Goal: Task Accomplishment & Management: Manage account settings

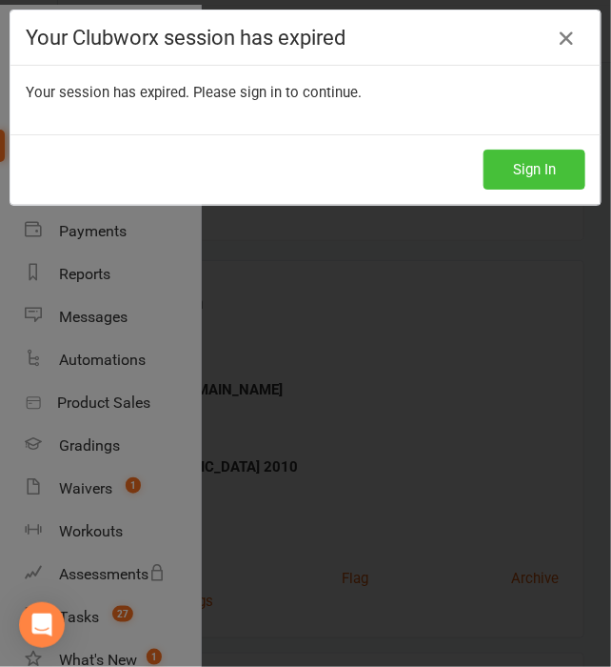
click at [522, 170] on button "Sign In" at bounding box center [535, 169] width 102 height 40
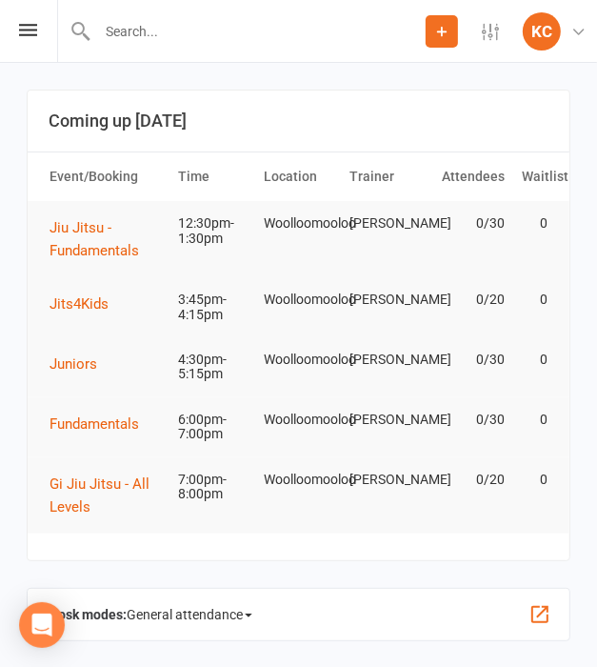
click at [177, 33] on input "text" at bounding box center [258, 31] width 334 height 27
paste input "[EMAIL_ADDRESS][DOMAIN_NAME]"
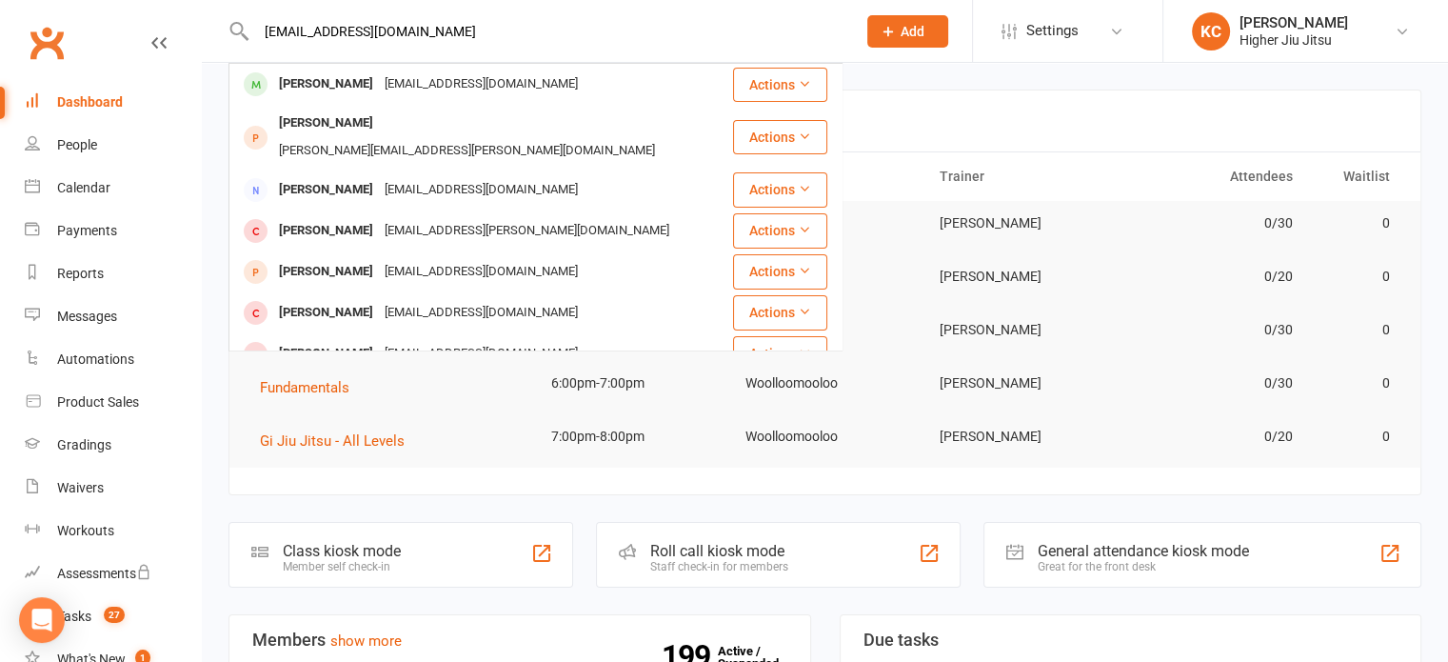
type input "[EMAIL_ADDRESS][DOMAIN_NAME]"
click at [596, 30] on button "Add" at bounding box center [907, 31] width 81 height 32
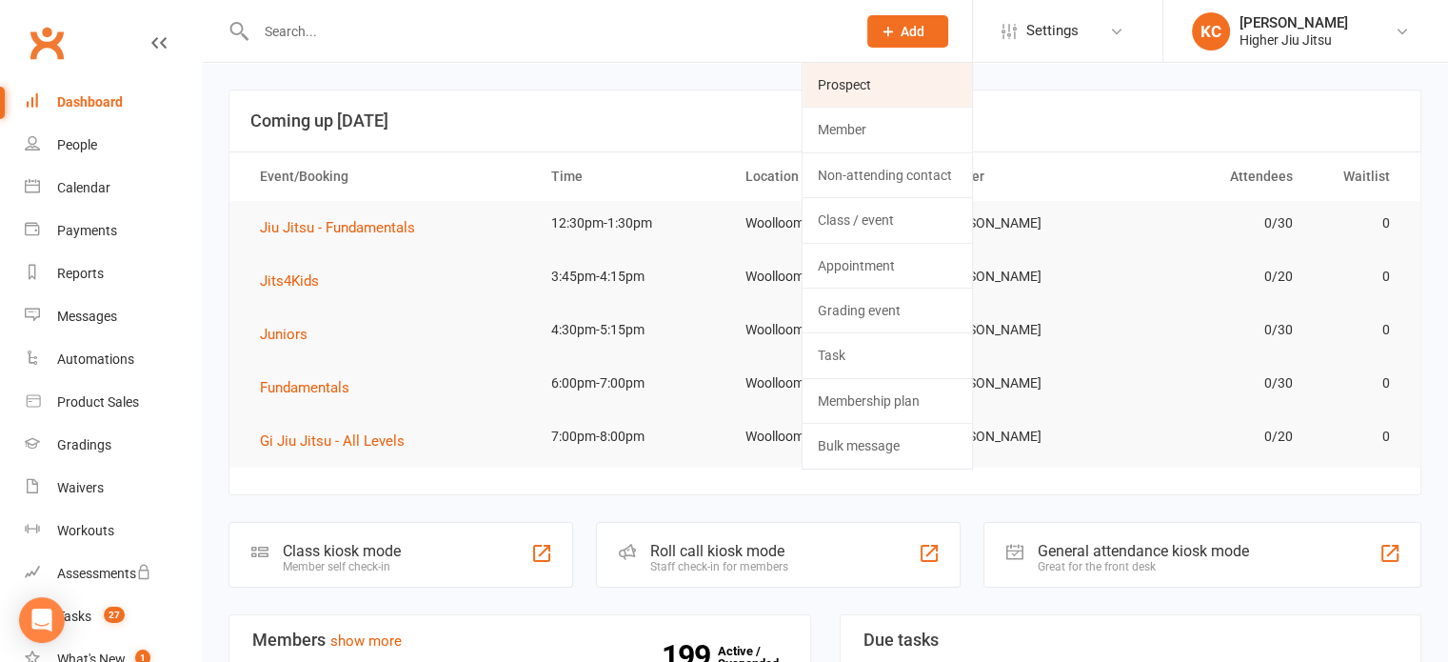
click at [596, 83] on link "Prospect" at bounding box center [887, 85] width 169 height 44
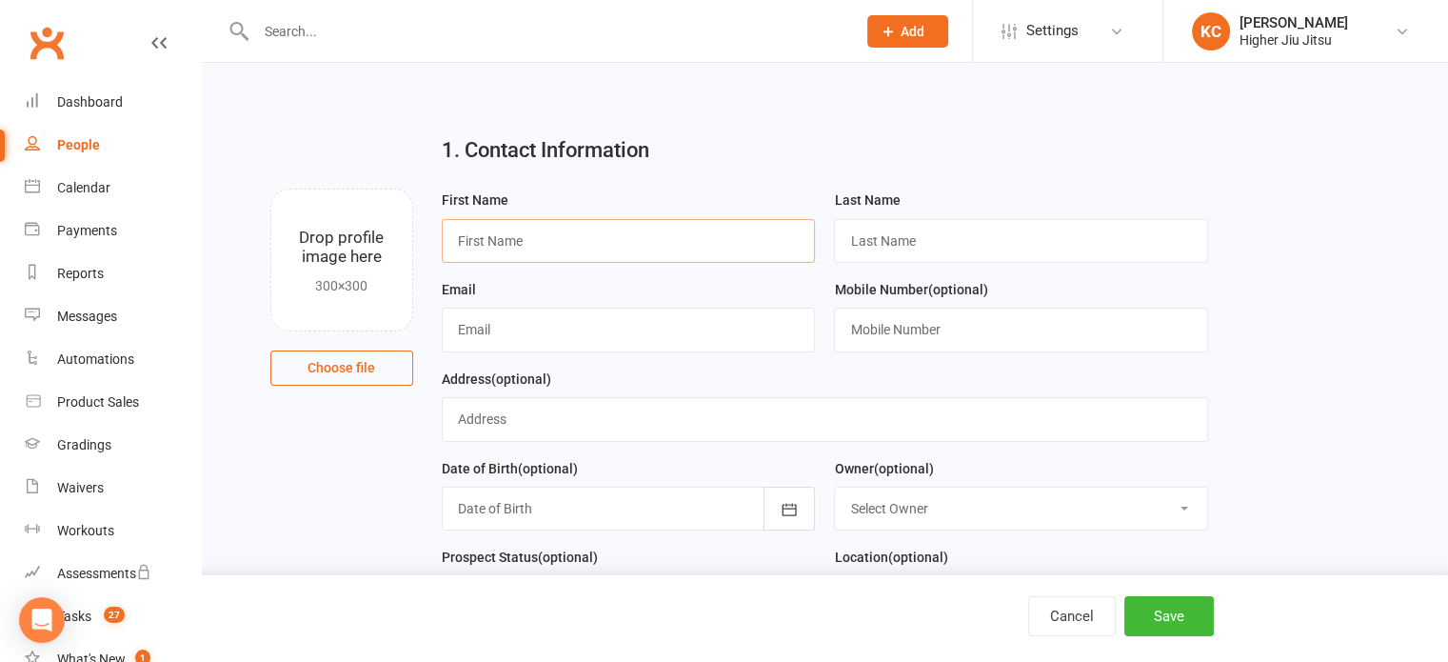
drag, startPoint x: 502, startPoint y: 241, endPoint x: 552, endPoint y: 232, distance: 51.2
click at [502, 241] on input "text" at bounding box center [629, 241] width 374 height 44
click at [596, 332] on input "text" at bounding box center [629, 330] width 374 height 44
paste input "[EMAIL_ADDRESS][DOMAIN_NAME]"
type input "[EMAIL_ADDRESS][DOMAIN_NAME]"
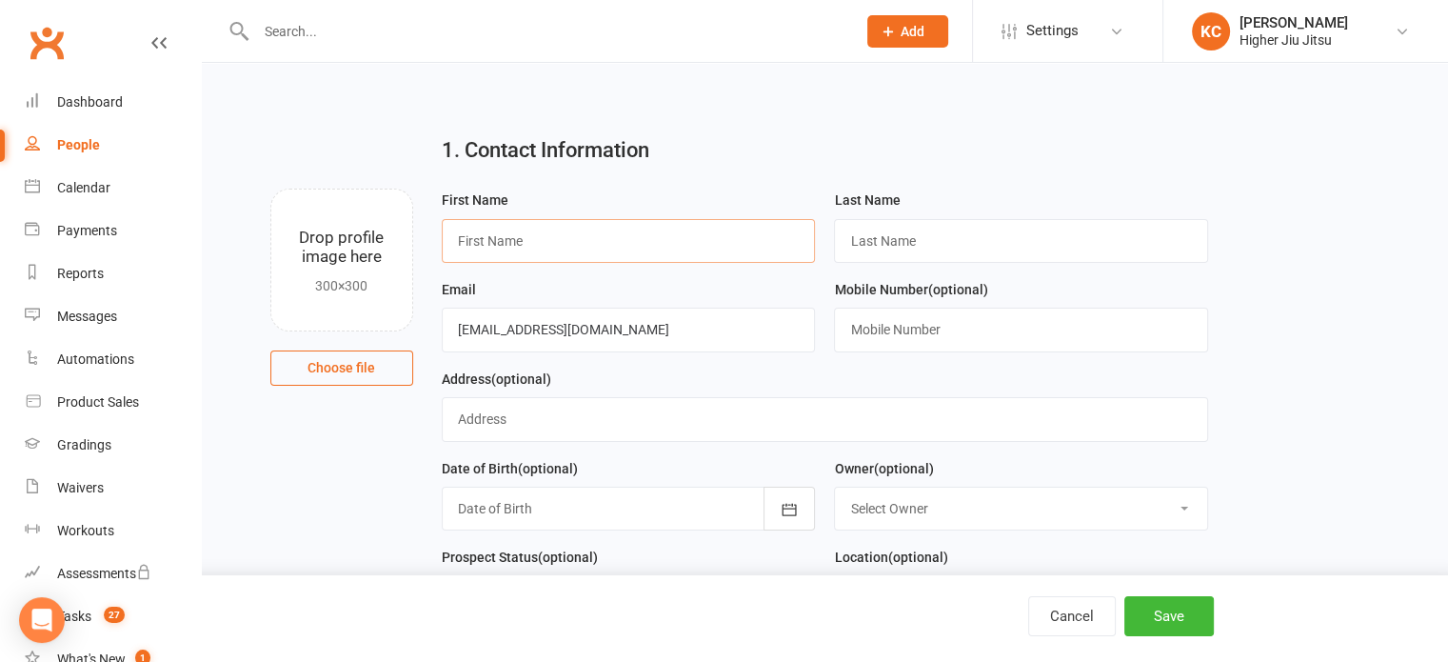
click at [574, 234] on input "text" at bounding box center [629, 241] width 374 height 44
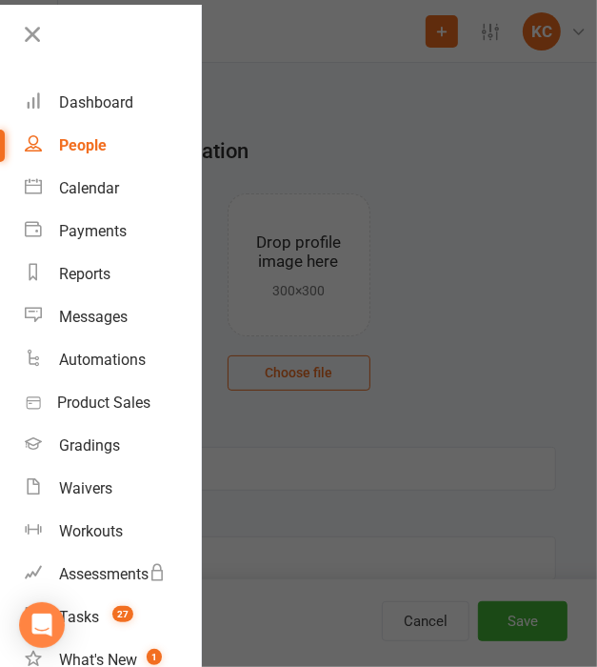
click at [209, 217] on div at bounding box center [298, 333] width 597 height 667
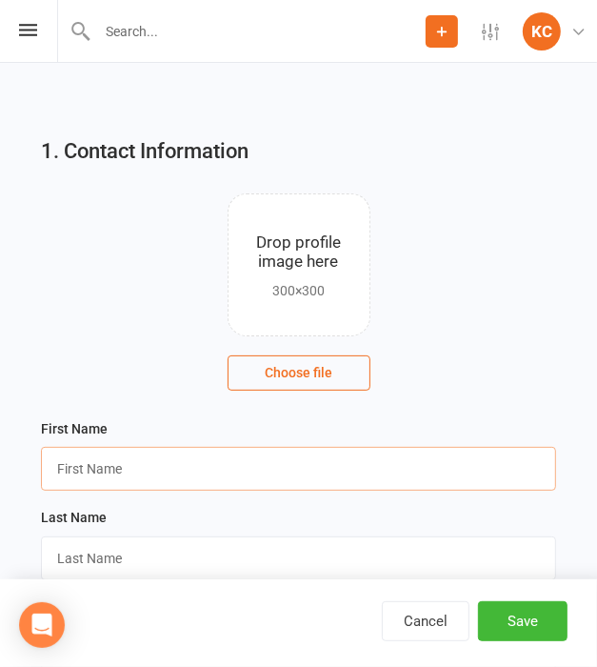
click at [95, 464] on input "text" at bounding box center [298, 469] width 515 height 44
type input "Ben"
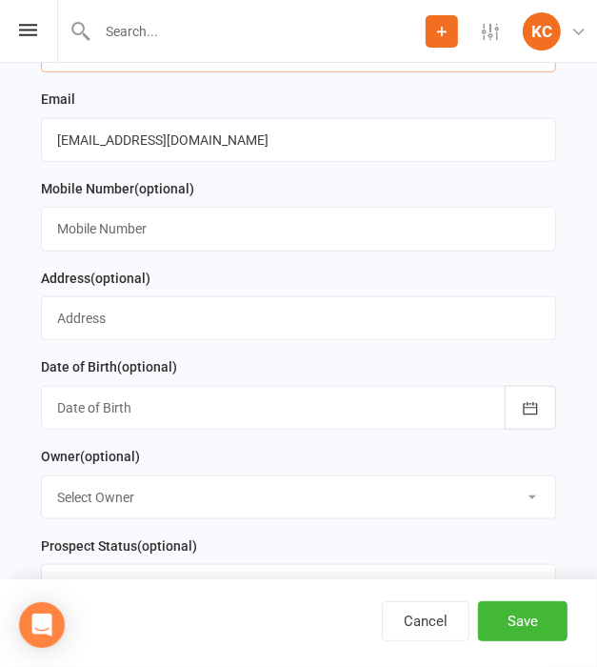
scroll to position [667, 0]
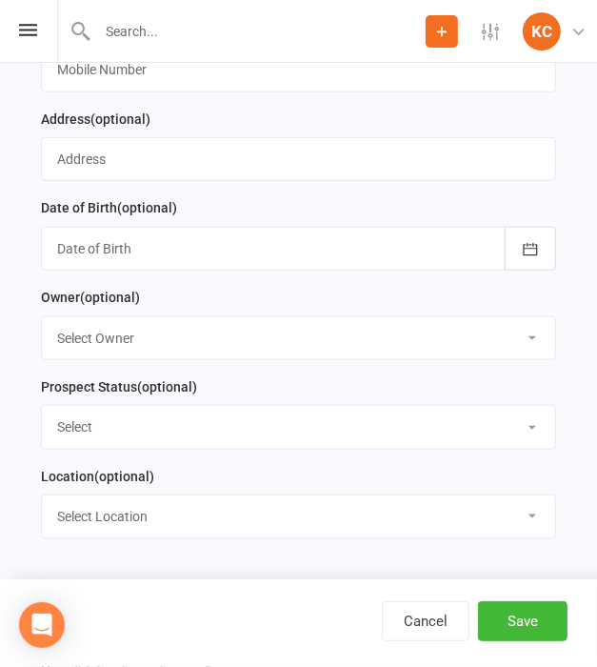
type input "Unsure"
drag, startPoint x: 110, startPoint y: 329, endPoint x: 115, endPoint y: 338, distance: 9.8
click at [110, 329] on select "Select Owner [PERSON_NAME] [PERSON_NAME] [PERSON_NAME] [PERSON_NAME] [PERSON_NA…" at bounding box center [298, 338] width 513 height 42
select select "0"
click at [42, 317] on select "Select Owner [PERSON_NAME] [PERSON_NAME] [PERSON_NAME] [PERSON_NAME] [PERSON_NA…" at bounding box center [298, 338] width 513 height 42
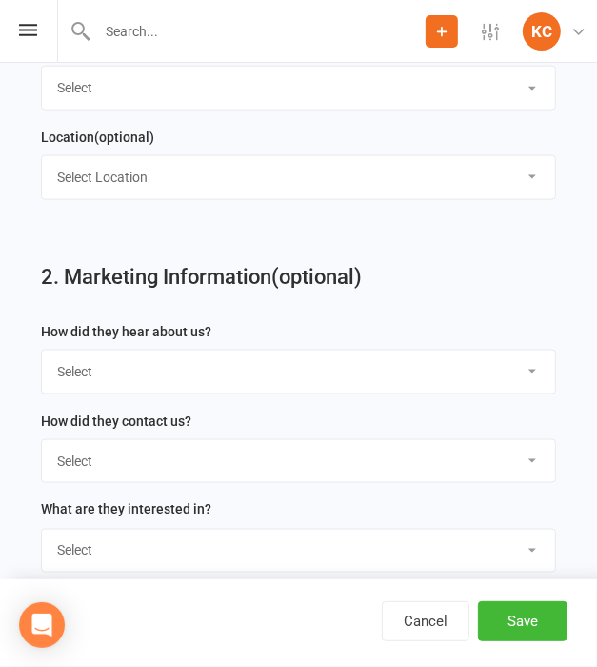
scroll to position [1238, 0]
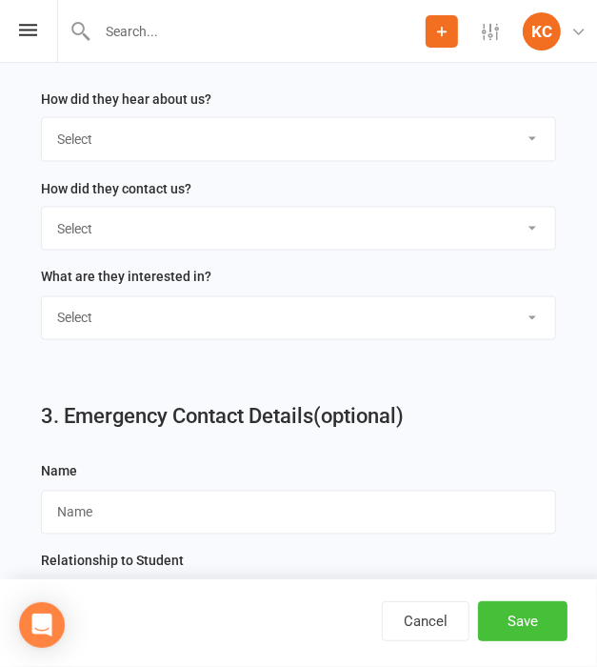
click at [538, 627] on button "Save" at bounding box center [523, 621] width 90 height 40
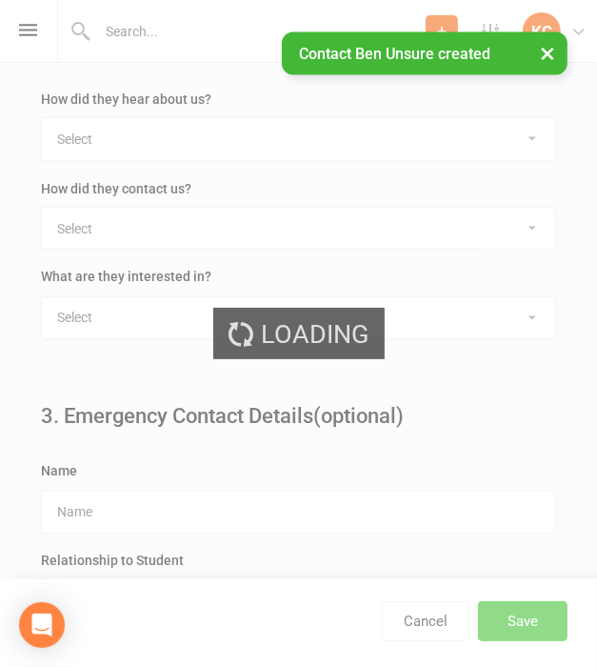
scroll to position [0, 0]
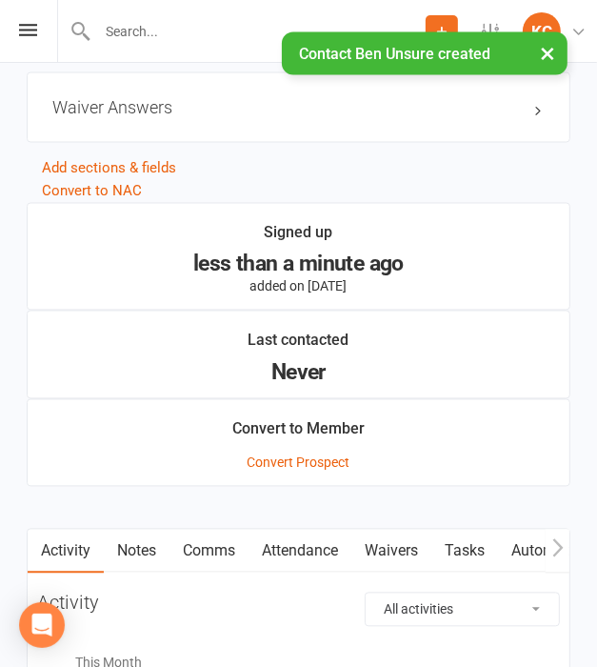
scroll to position [1524, 0]
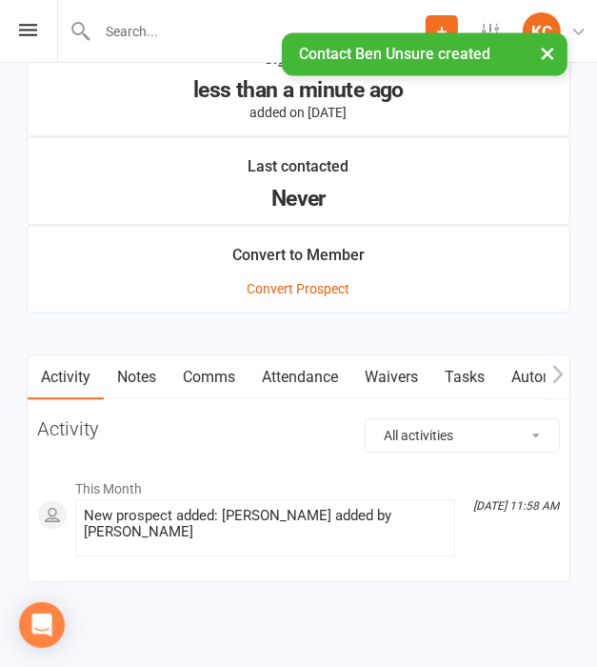
click at [217, 378] on link "Comms" at bounding box center [208, 377] width 79 height 44
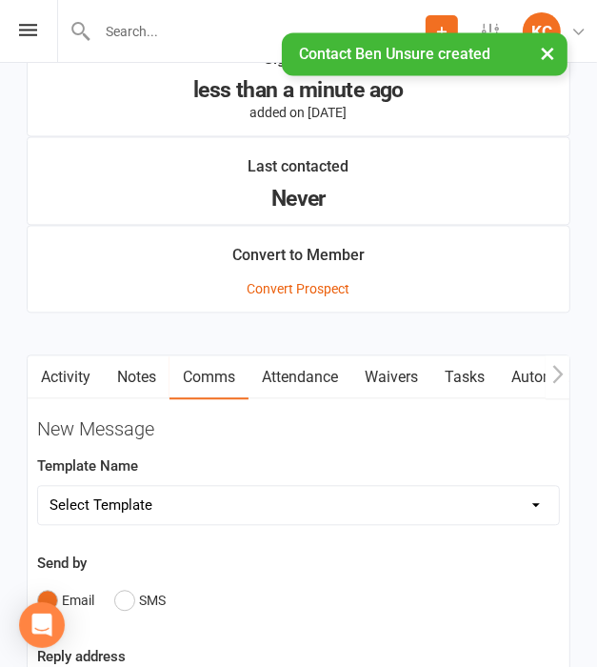
click at [296, 369] on link "Attendance" at bounding box center [300, 377] width 103 height 44
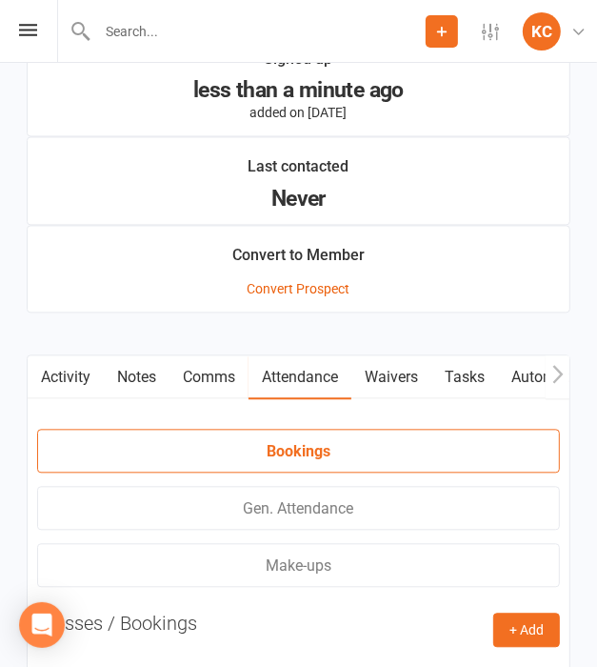
click at [113, 369] on link "Notes" at bounding box center [137, 377] width 66 height 44
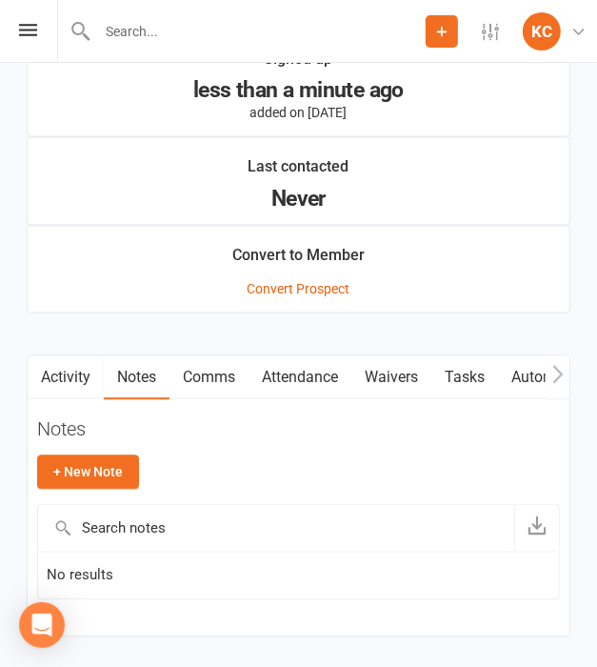
click at [217, 377] on link "Comms" at bounding box center [208, 377] width 79 height 44
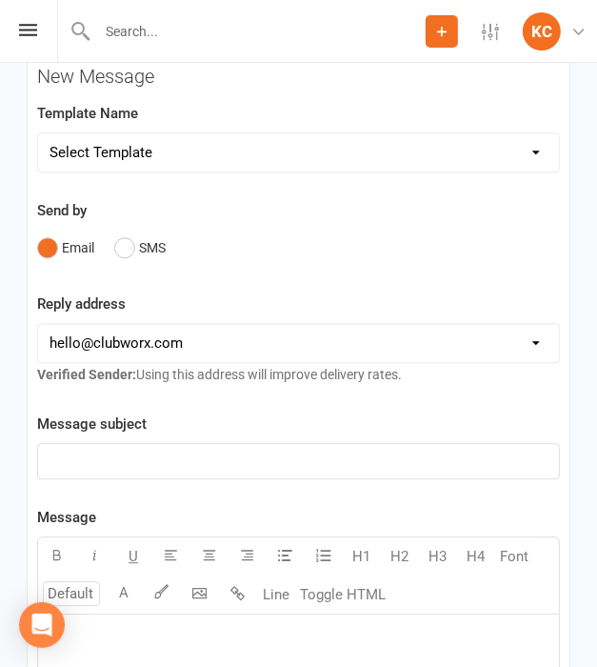
scroll to position [1904, 0]
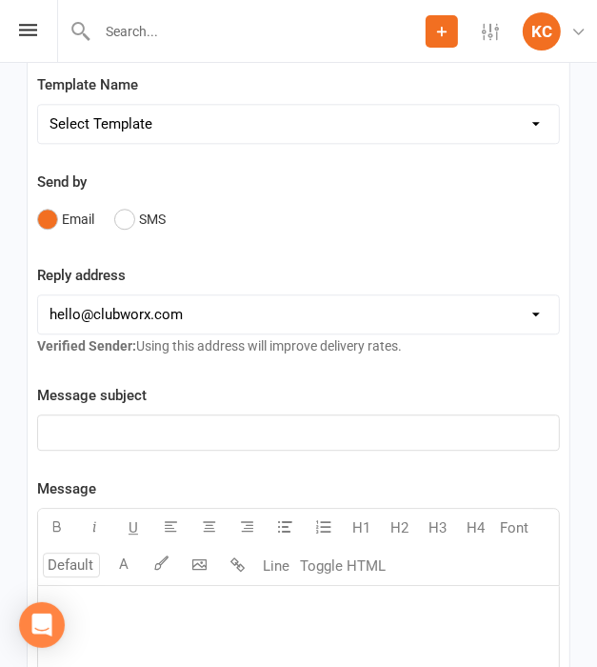
drag, startPoint x: 202, startPoint y: 117, endPoint x: 202, endPoint y: 130, distance: 13.3
click at [202, 117] on select "Select Template [Email] Let's Reconnect! [Email] Still Interested? [Email] Stil…" at bounding box center [298, 124] width 521 height 38
select select "21"
click at [38, 105] on select "Select Template [Email] Let's Reconnect! [Email] Still Interested? [Email] Stil…" at bounding box center [298, 124] width 521 height 38
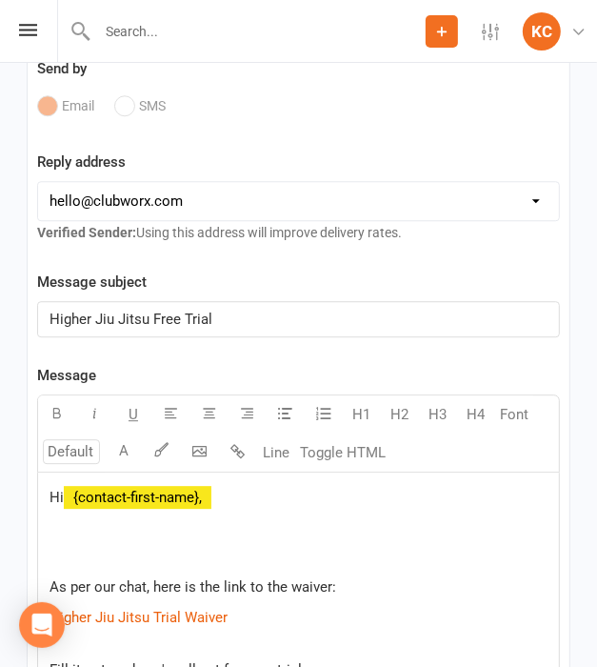
scroll to position [2095, 0]
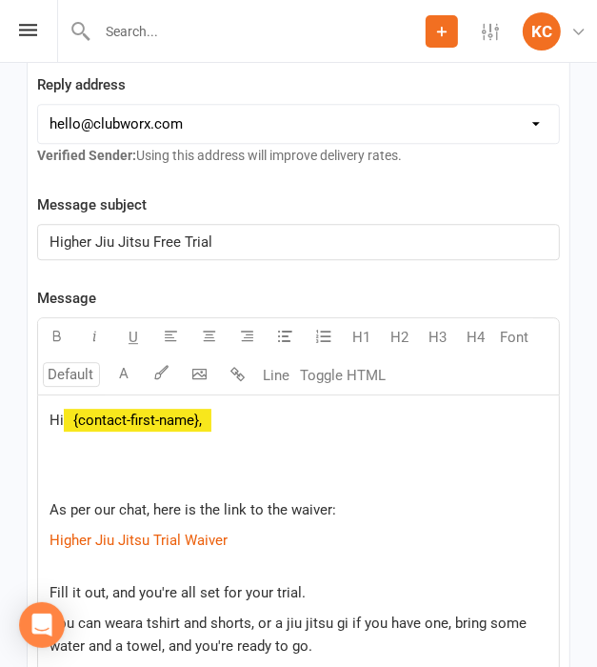
click at [168, 121] on select "hello@clubworx.com john@higherhealth.net.au david@allreadydone.com.au" at bounding box center [298, 124] width 521 height 38
select select "1"
click at [38, 105] on select "hello@clubworx.com john@higherhealth.net.au david@allreadydone.com.au" at bounding box center [298, 124] width 521 height 38
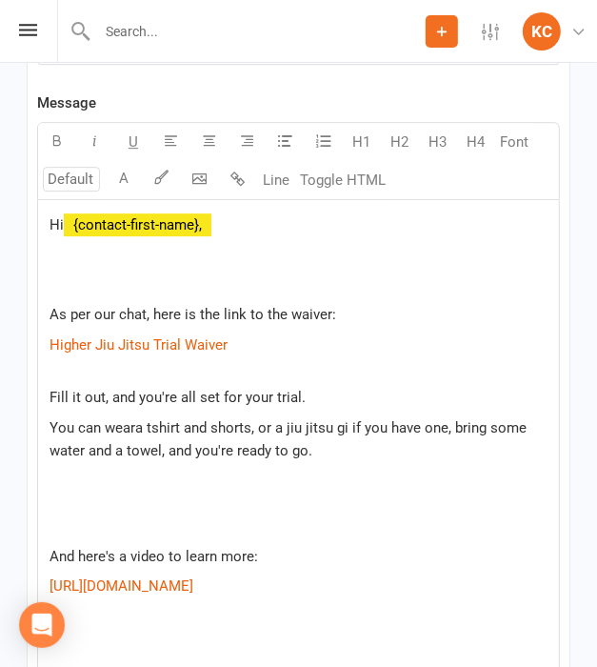
scroll to position [2571, 0]
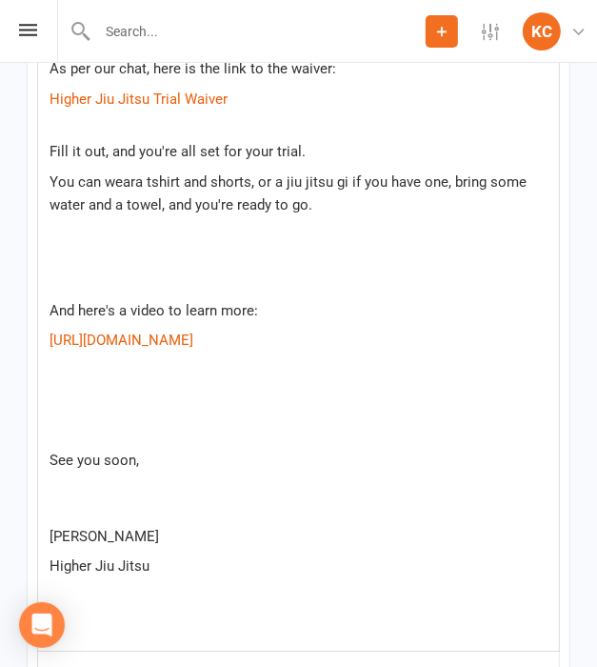
click at [75, 520] on div "Hi ﻿ {contact-first-name}, As per our chat, here is the link to the waiver: $ H…" at bounding box center [298, 302] width 521 height 696
click at [77, 501] on p "See you soon," at bounding box center [299, 482] width 498 height 69
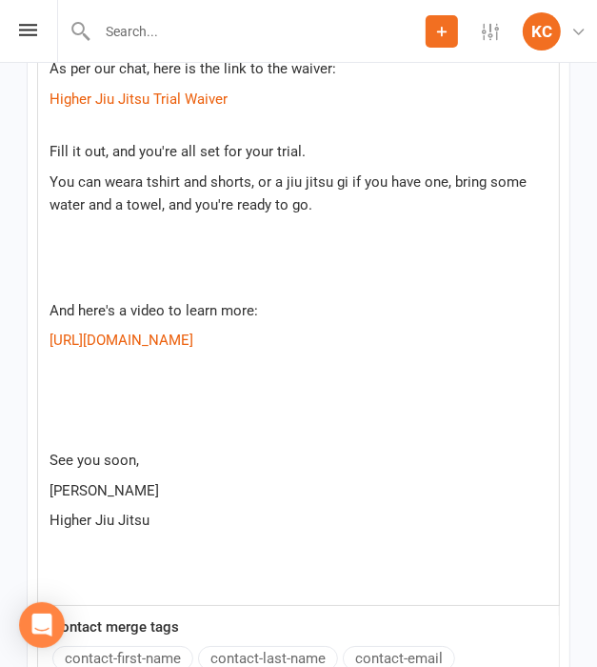
click at [82, 431] on p at bounding box center [299, 430] width 498 height 23
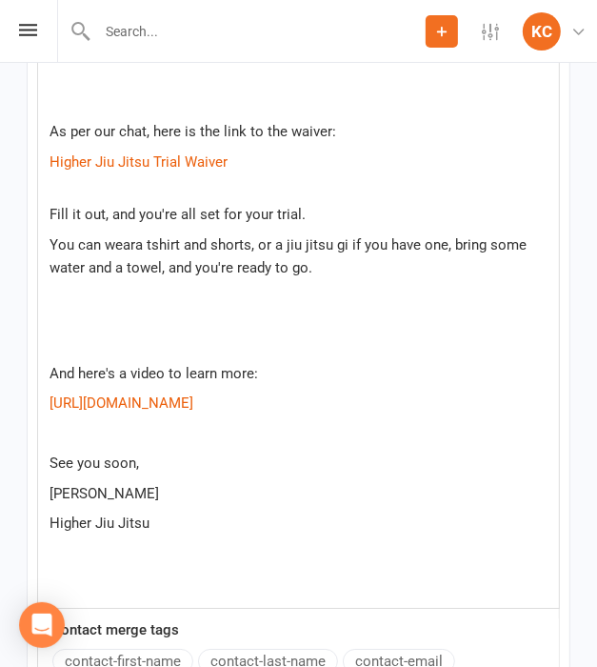
scroll to position [2476, 0]
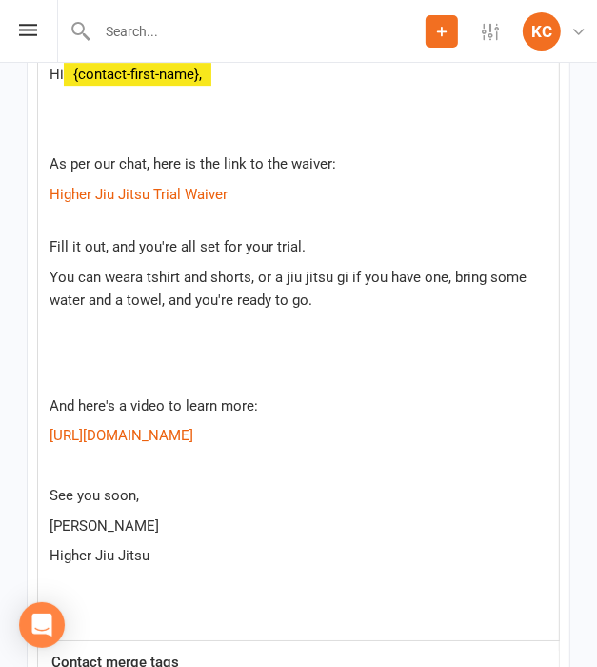
click at [89, 384] on p at bounding box center [299, 375] width 498 height 23
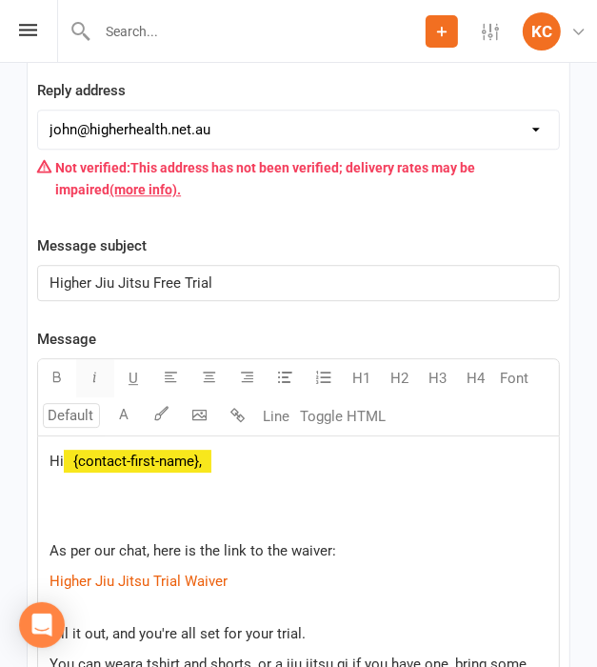
scroll to position [2095, 0]
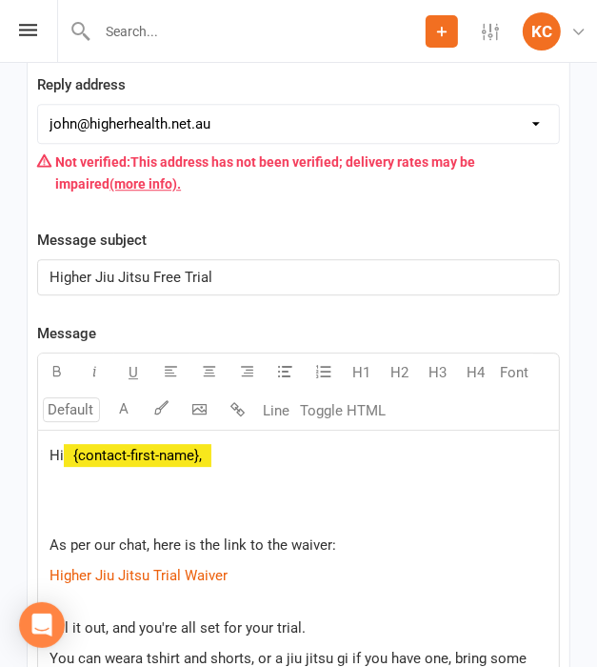
click at [80, 536] on span "As per our chat, here is the link to the waiver:" at bounding box center [193, 544] width 287 height 17
click at [84, 509] on p at bounding box center [299, 515] width 498 height 23
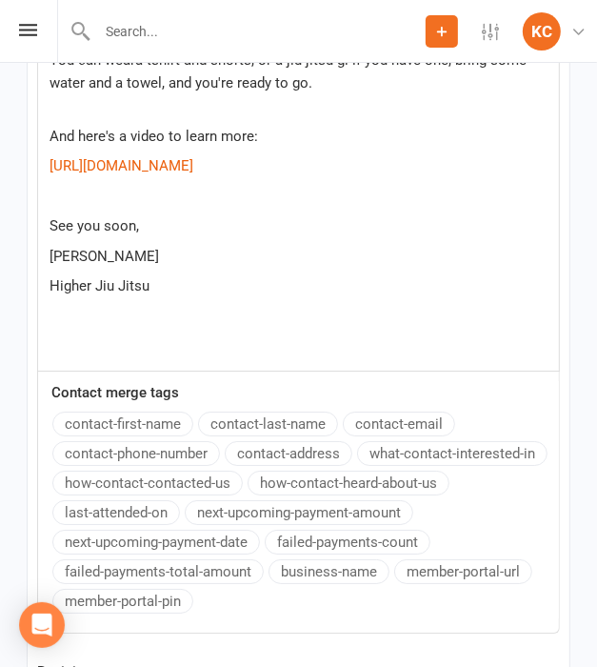
scroll to position [2666, 0]
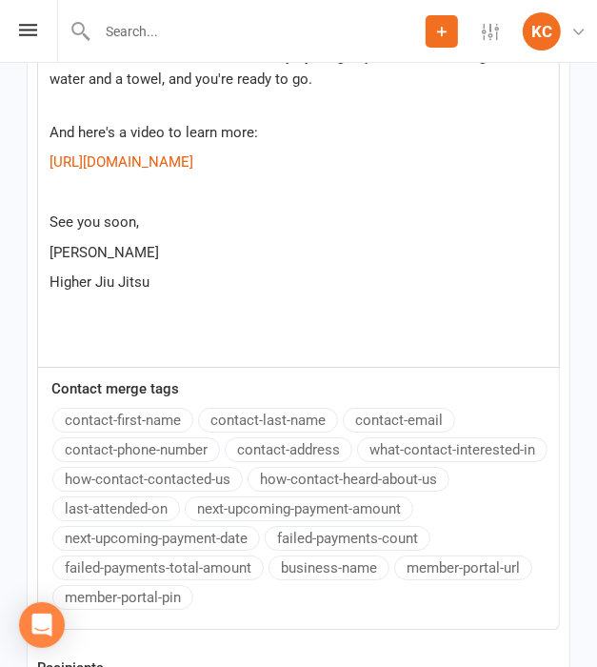
click at [103, 342] on p at bounding box center [299, 341] width 498 height 23
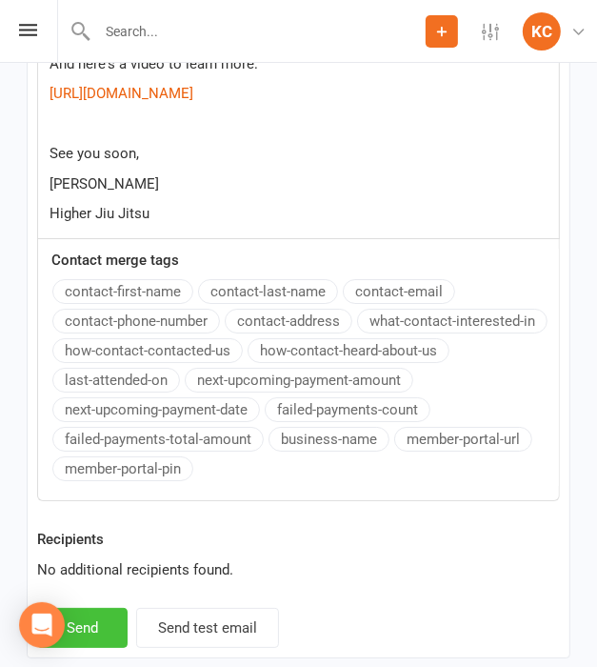
scroll to position [2822, 0]
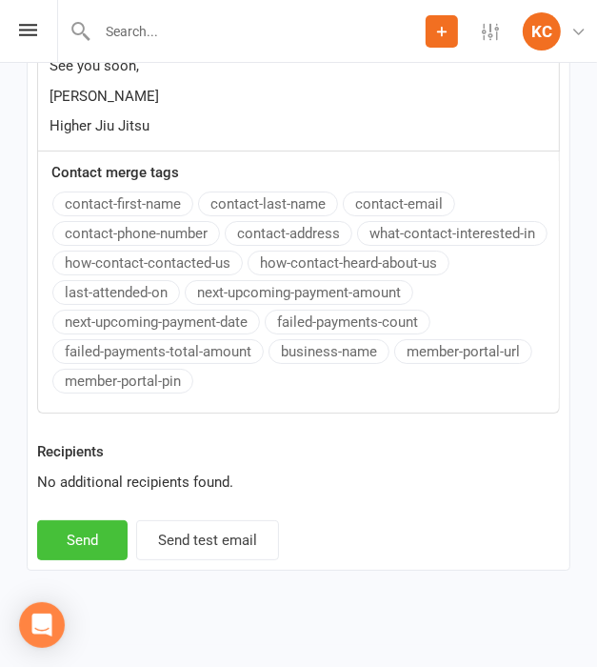
click at [81, 536] on button "Send" at bounding box center [82, 540] width 90 height 40
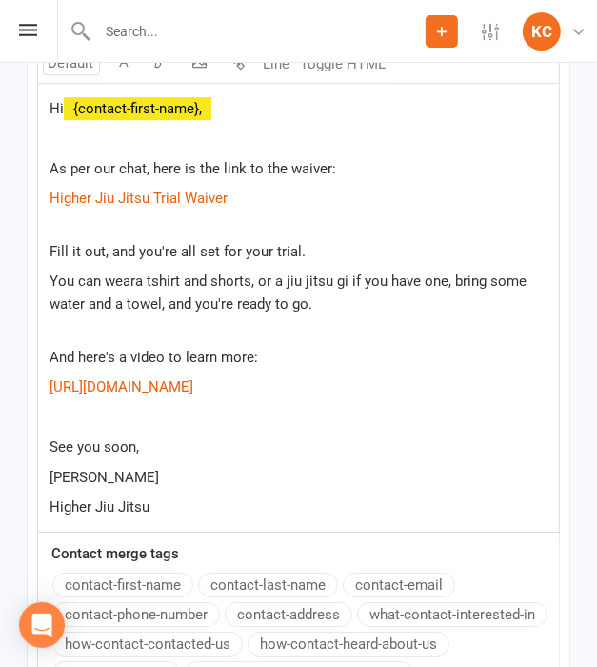
scroll to position [2061, 0]
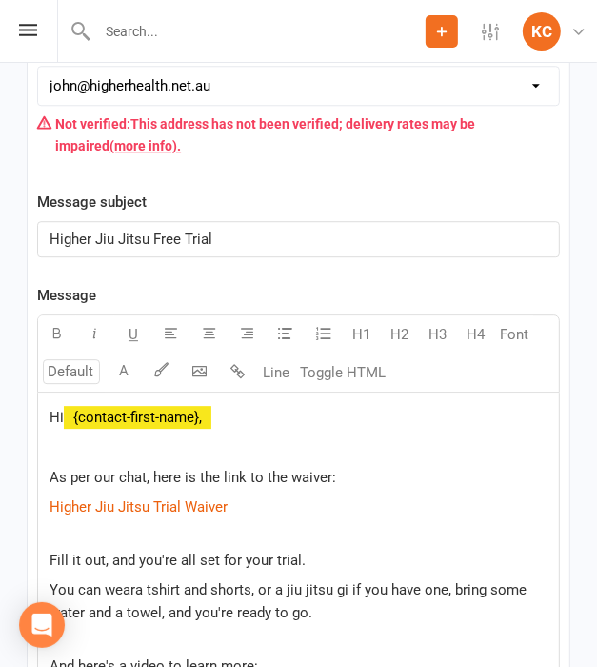
select select
select select "0"
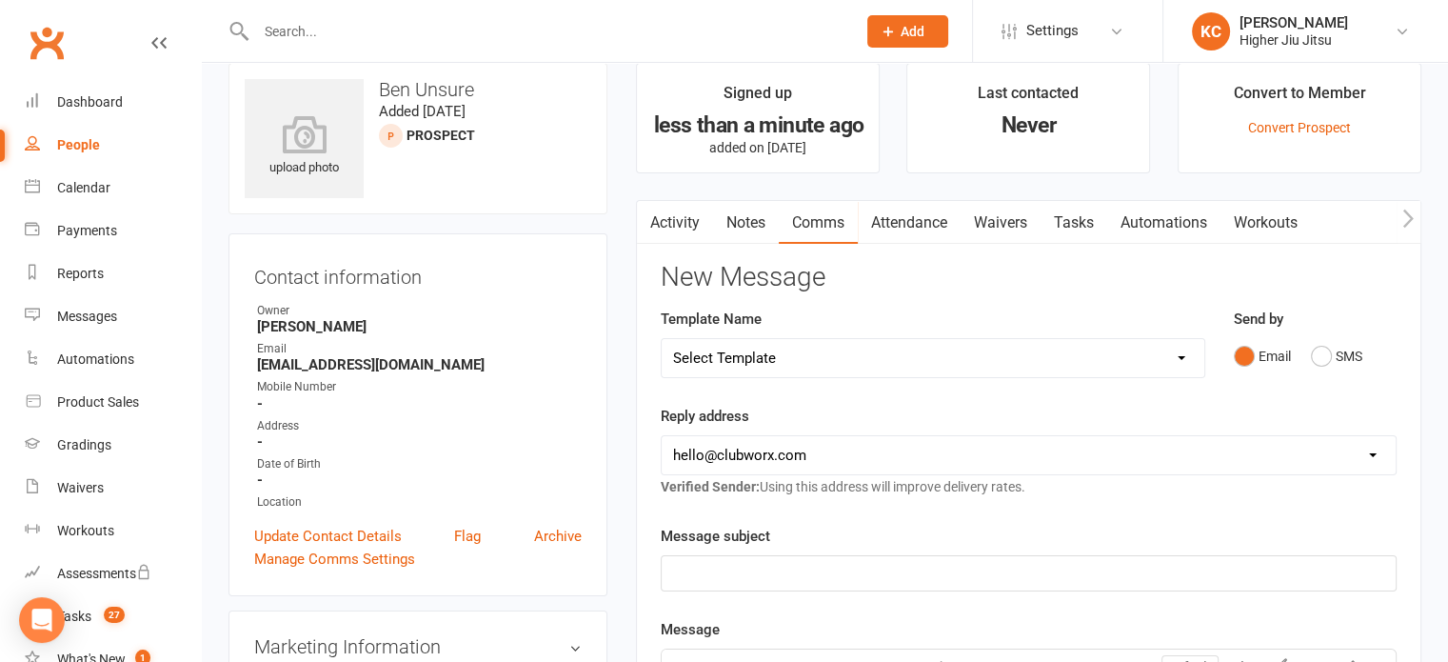
scroll to position [0, 0]
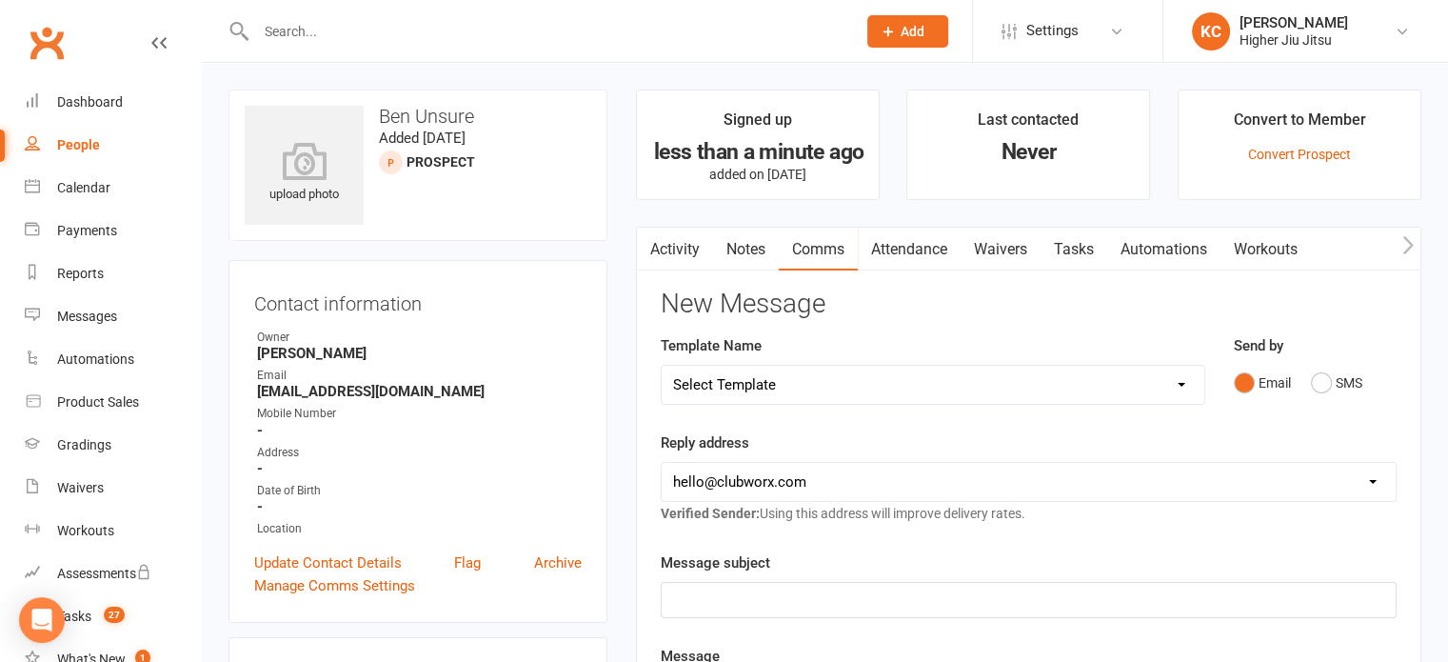
click at [428, 25] on input "text" at bounding box center [546, 31] width 592 height 27
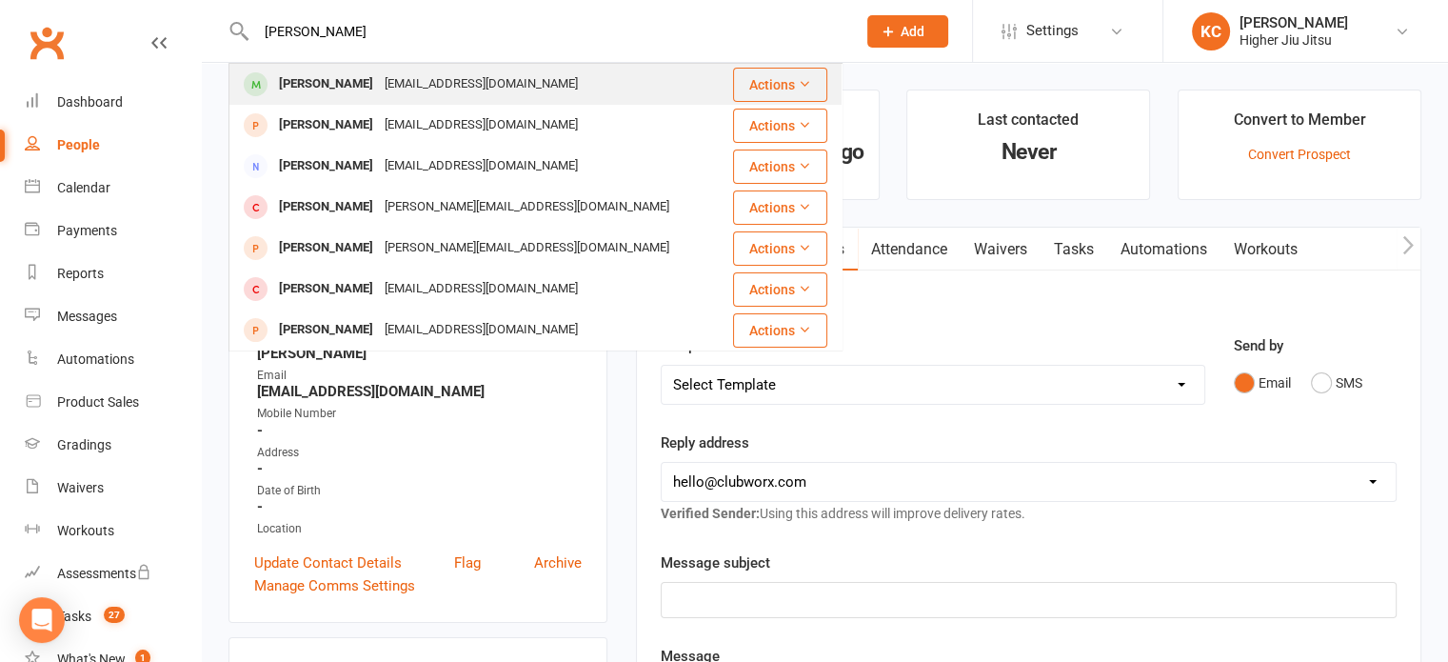
type input "dean brunto"
click at [448, 79] on div "Bruntondean@gmail.com" at bounding box center [481, 84] width 205 height 28
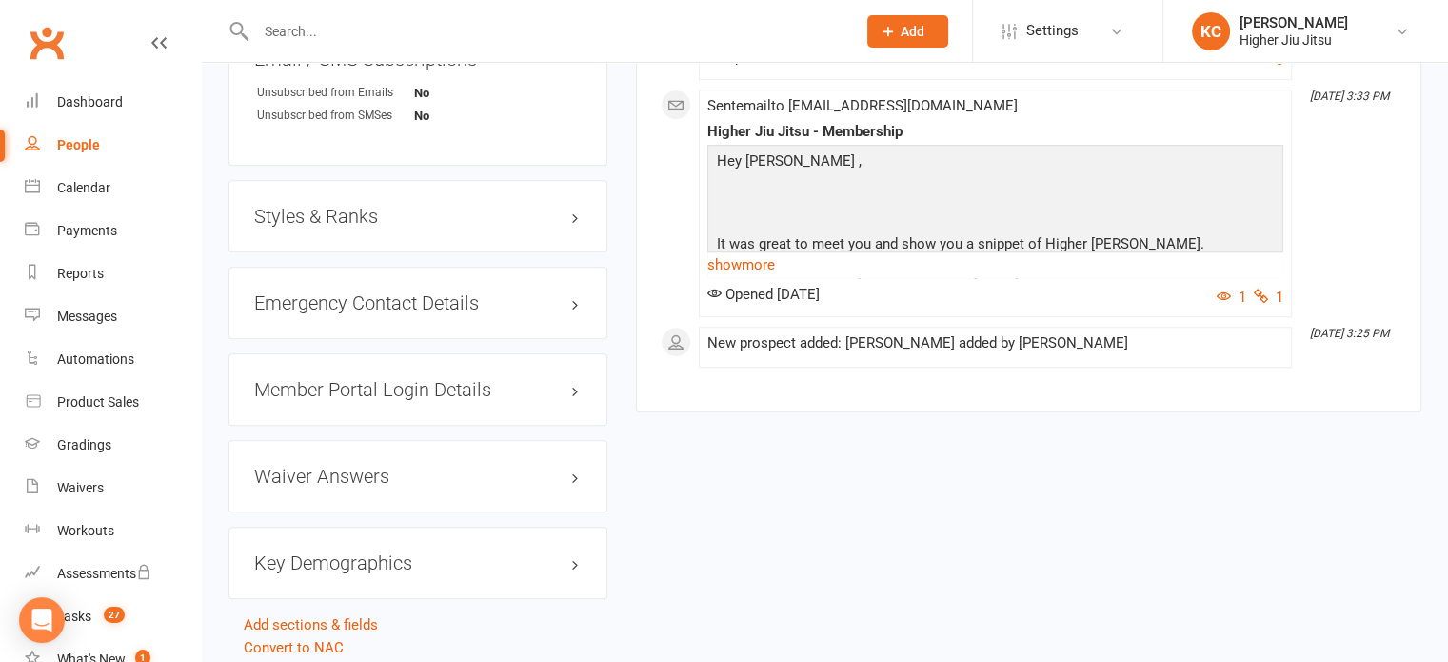
scroll to position [1469, 0]
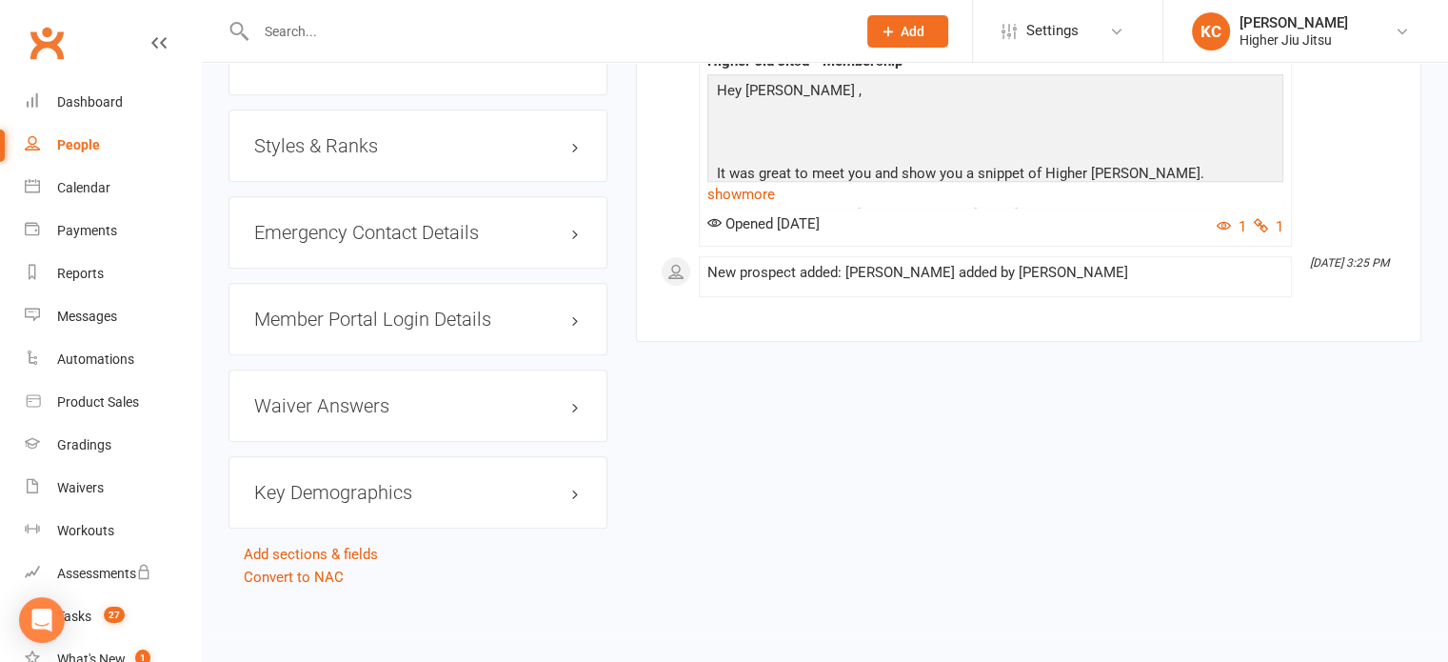
click at [377, 478] on div "Key Demographics edit" at bounding box center [418, 492] width 379 height 72
click at [373, 488] on h3 "Key Demographics edit" at bounding box center [418, 492] width 328 height 21
drag, startPoint x: 548, startPoint y: 490, endPoint x: 528, endPoint y: 497, distance: 21.1
click at [548, 489] on link "edit" at bounding box center [547, 492] width 23 height 16
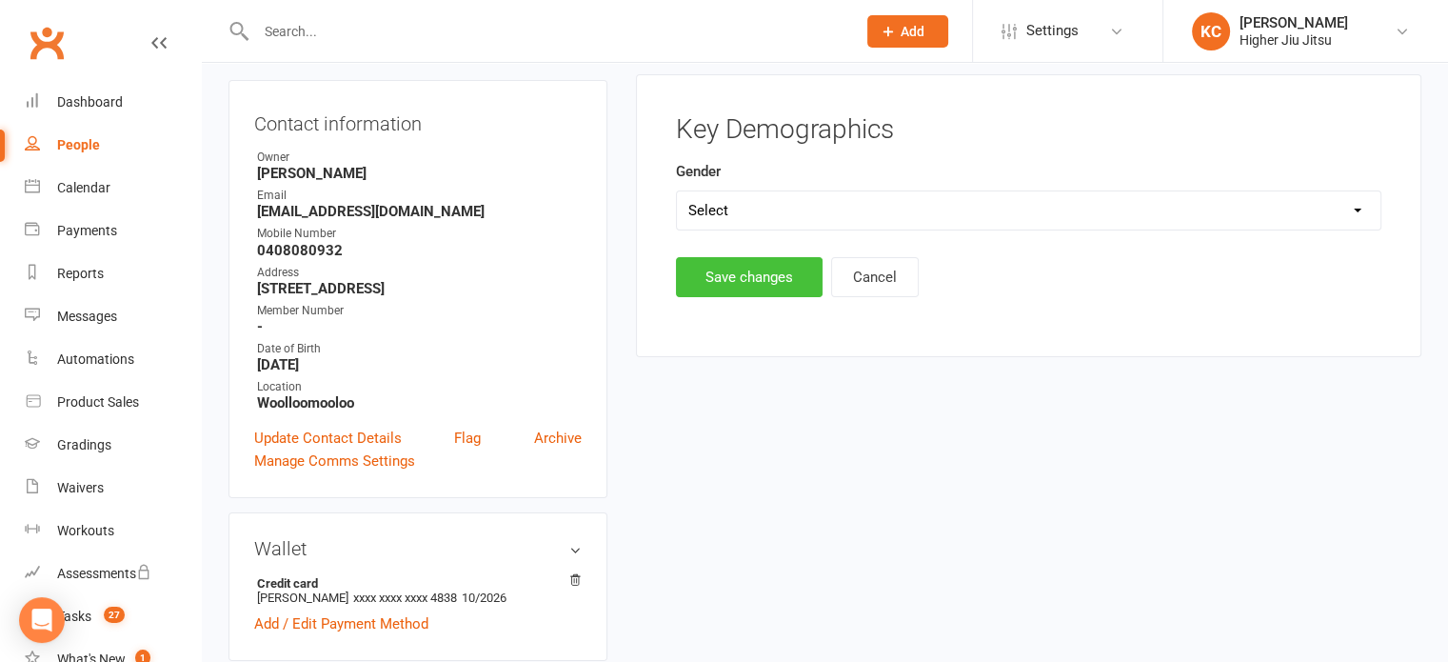
scroll to position [163, 0]
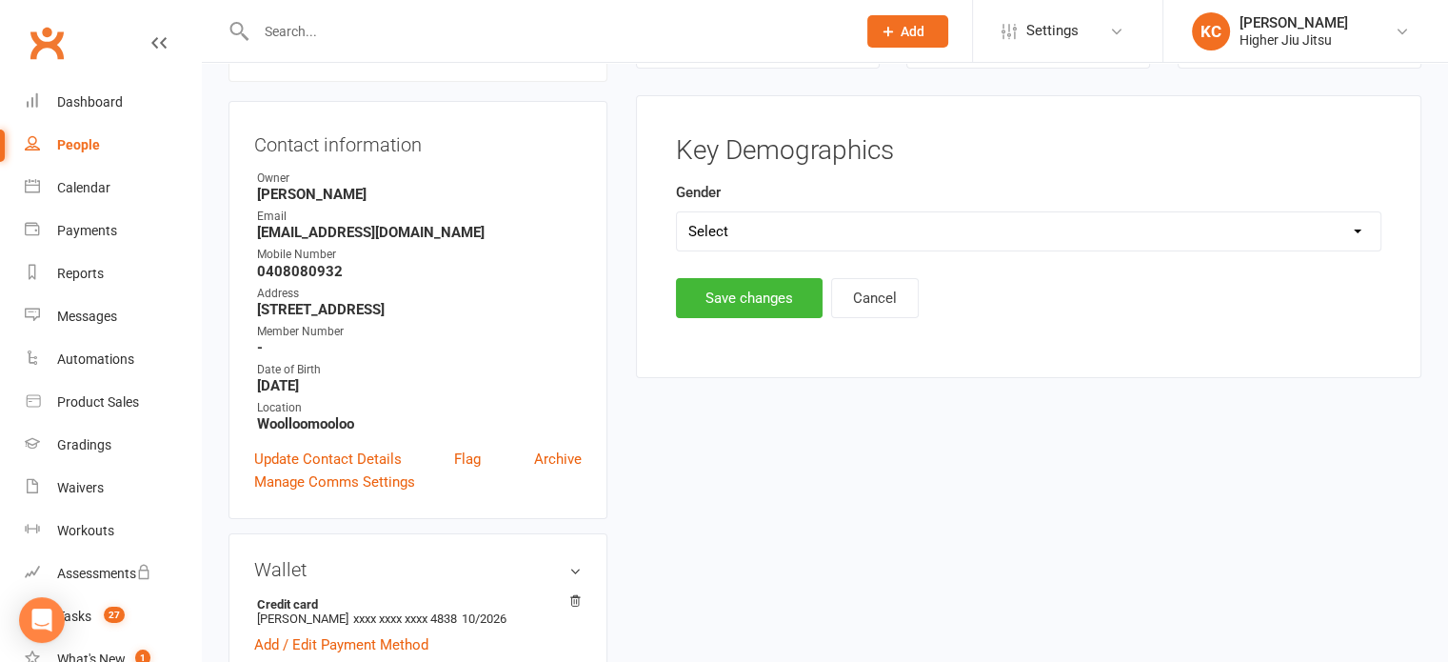
click at [596, 217] on select "Select Male Female" at bounding box center [1029, 231] width 704 height 38
select select "Male"
click at [596, 212] on select "Select Male Female" at bounding box center [1029, 231] width 704 height 38
click at [596, 312] on button "Save changes" at bounding box center [749, 298] width 147 height 40
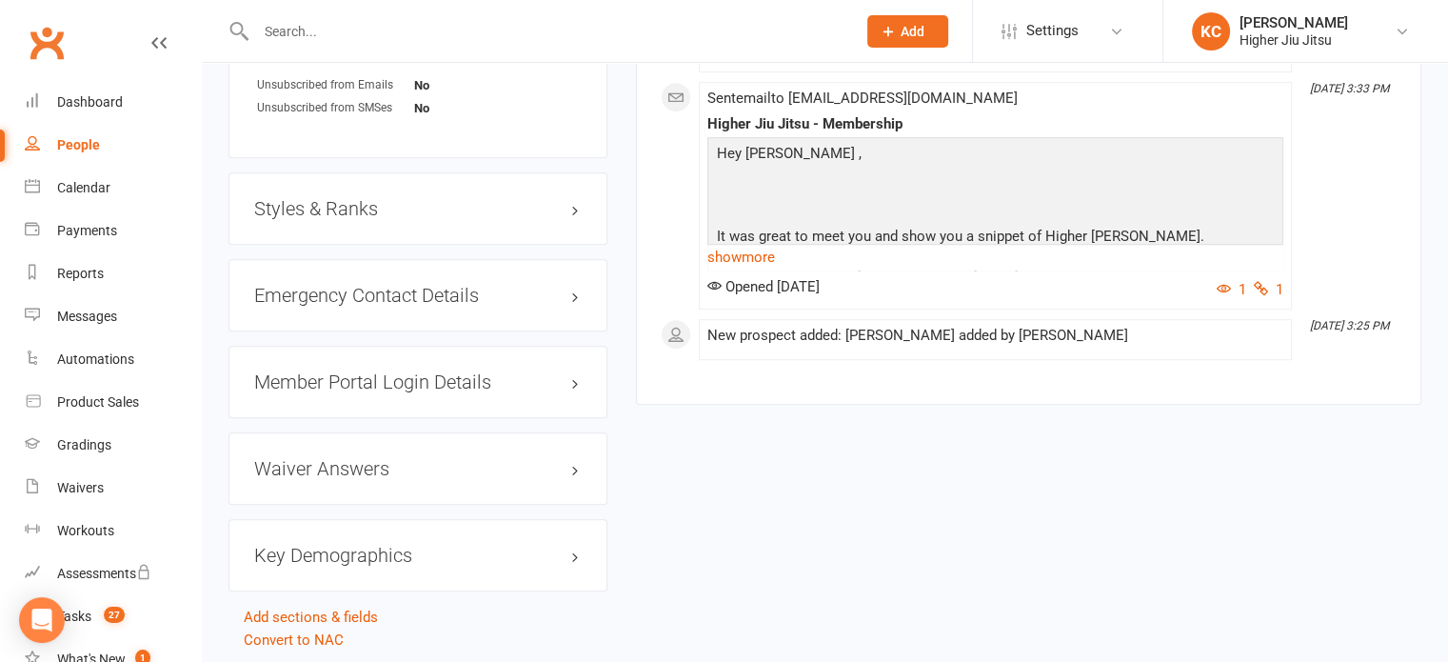
scroll to position [1374, 0]
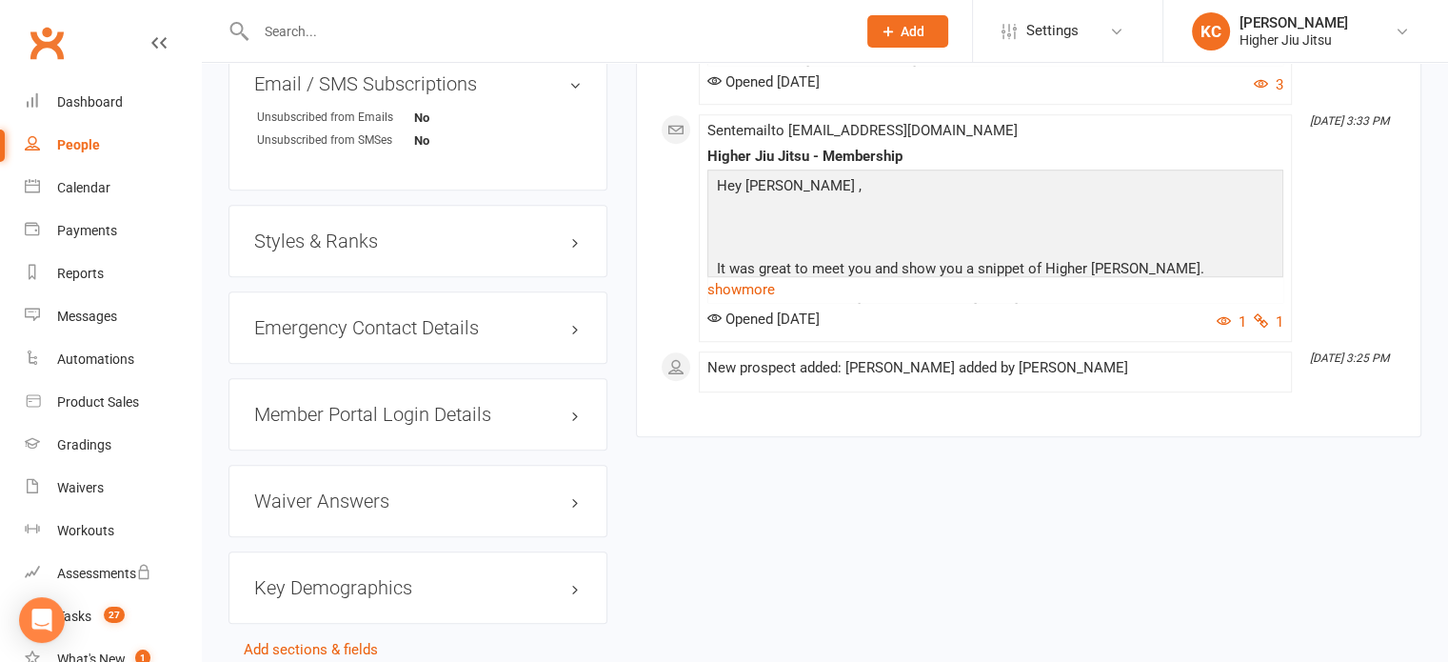
click at [430, 254] on div "Styles & Ranks" at bounding box center [418, 241] width 379 height 72
click at [328, 239] on h3 "Styles & Ranks" at bounding box center [418, 240] width 328 height 21
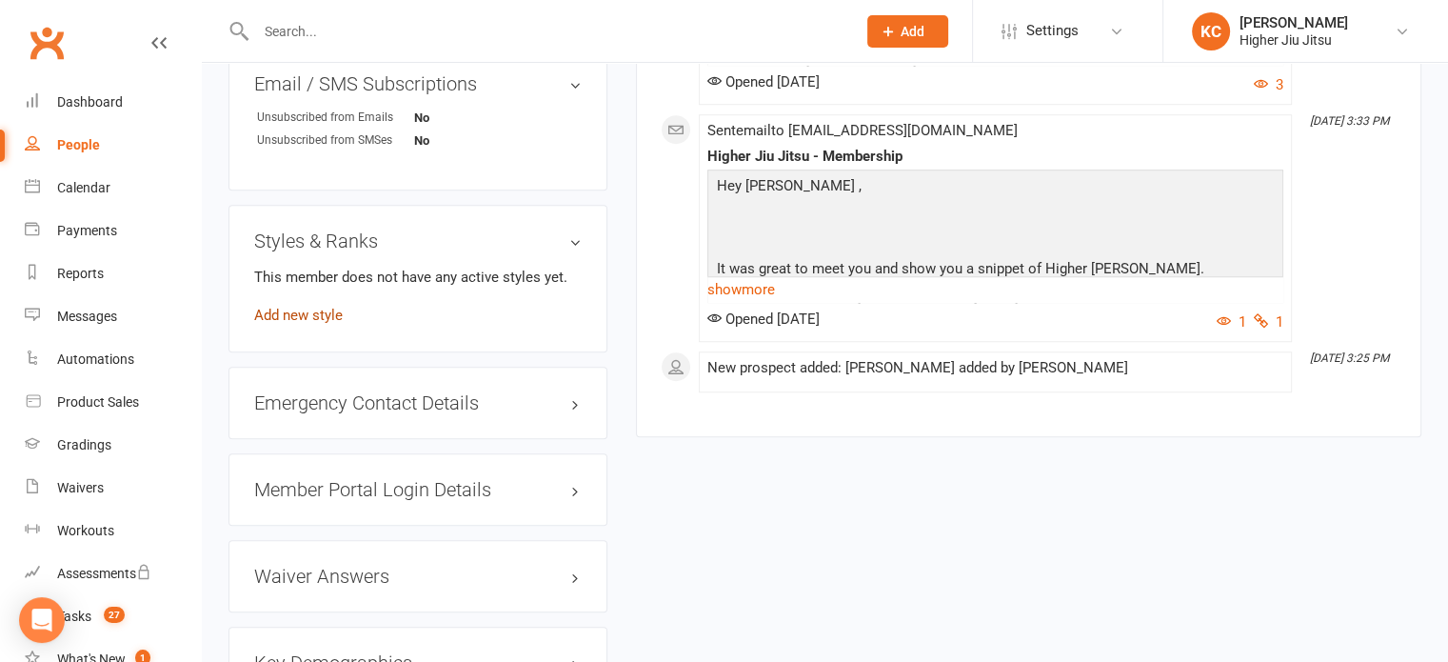
click at [309, 317] on link "Add new style" at bounding box center [298, 315] width 89 height 17
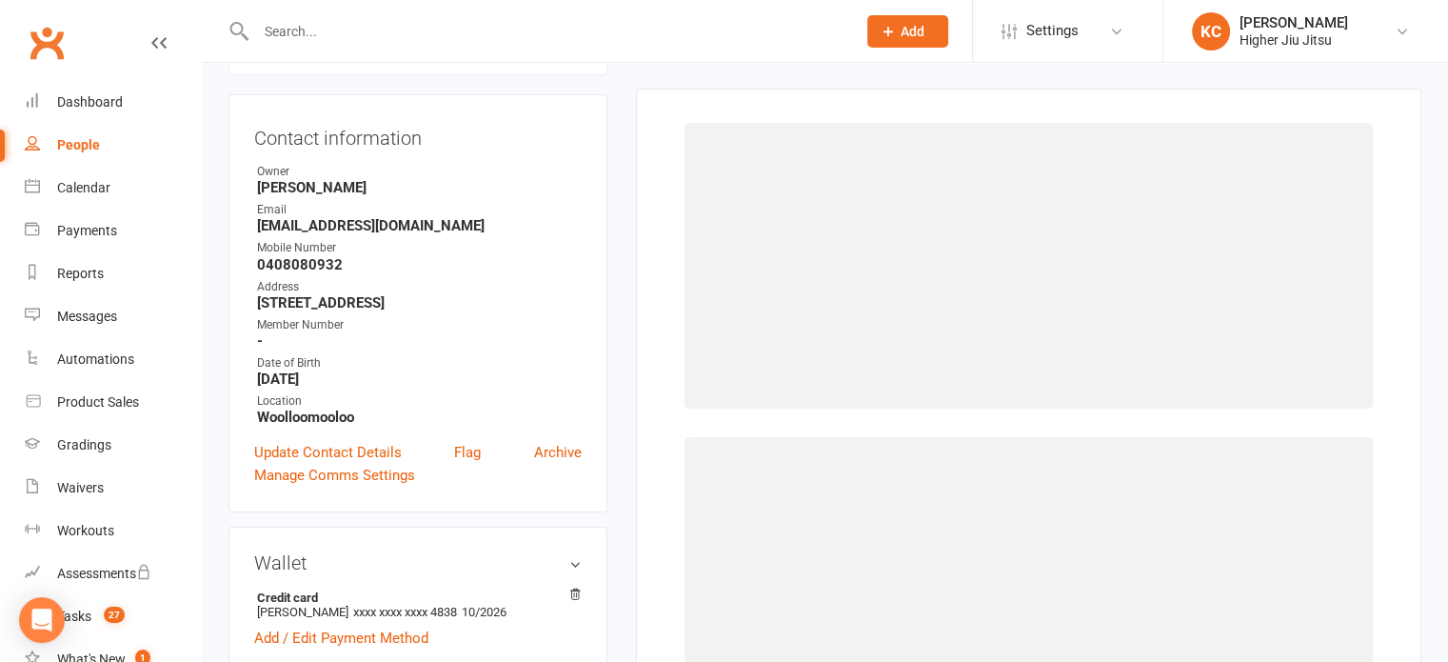
scroll to position [163, 0]
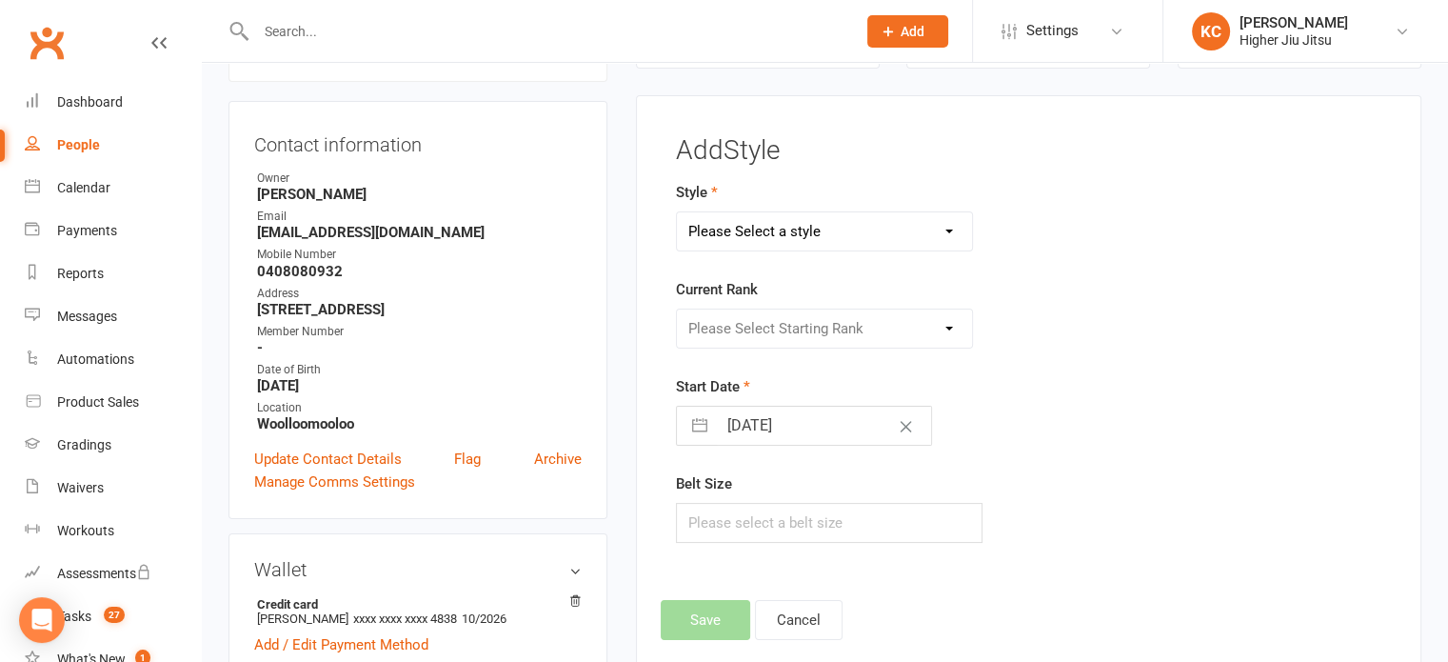
click at [596, 231] on select "Please Select a style Gracie Jiu Jitsu Jits4Kids Juniors" at bounding box center [825, 231] width 296 height 38
select select "351"
click at [596, 212] on select "Please Select a style Gracie Jiu Jitsu Jits4Kids Juniors" at bounding box center [825, 231] width 296 height 38
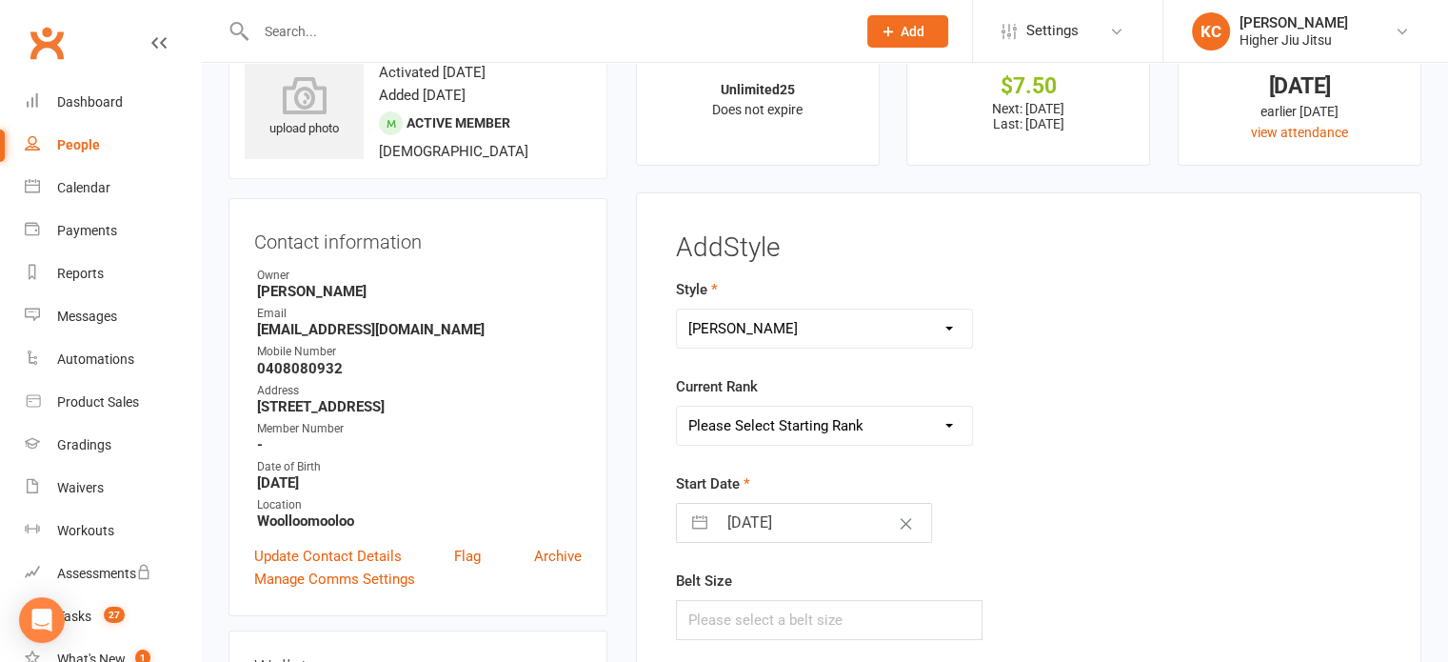
scroll to position [95, 0]
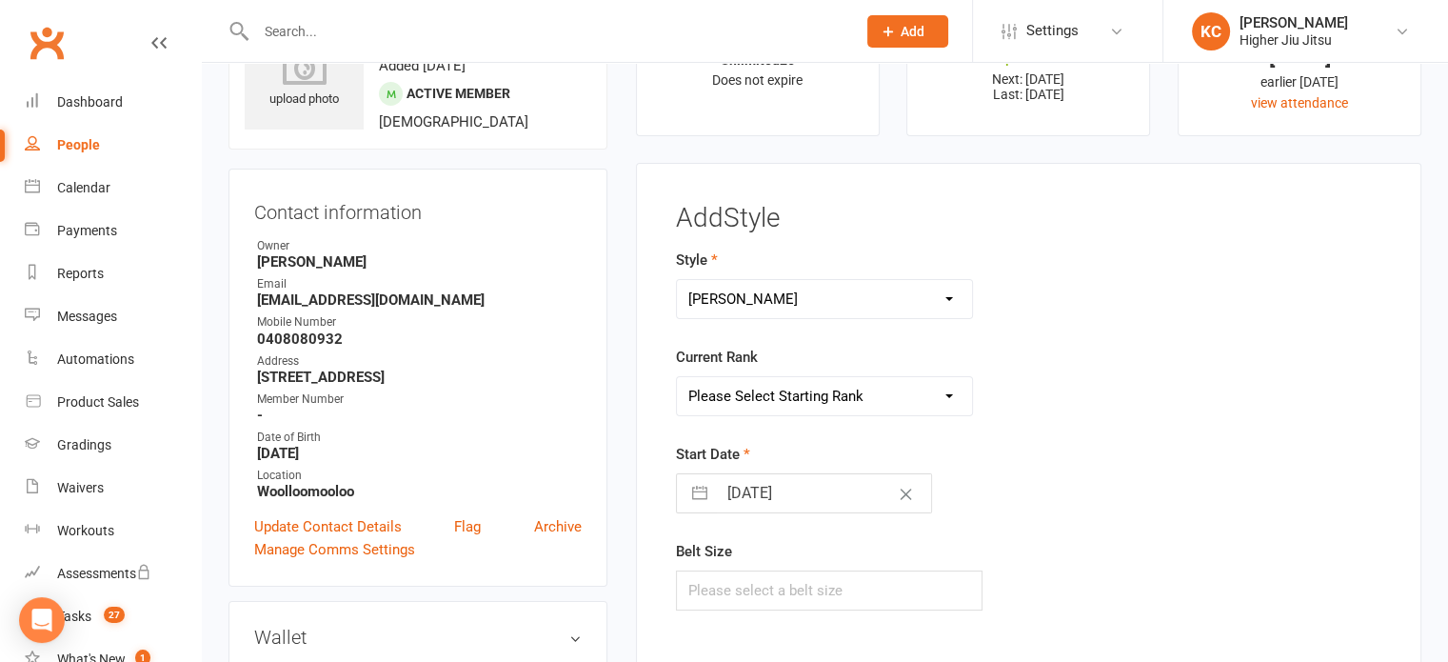
click at [596, 501] on input "15 Sep 2025" at bounding box center [824, 493] width 214 height 38
select select "7"
select select "2025"
select select "8"
select select "2025"
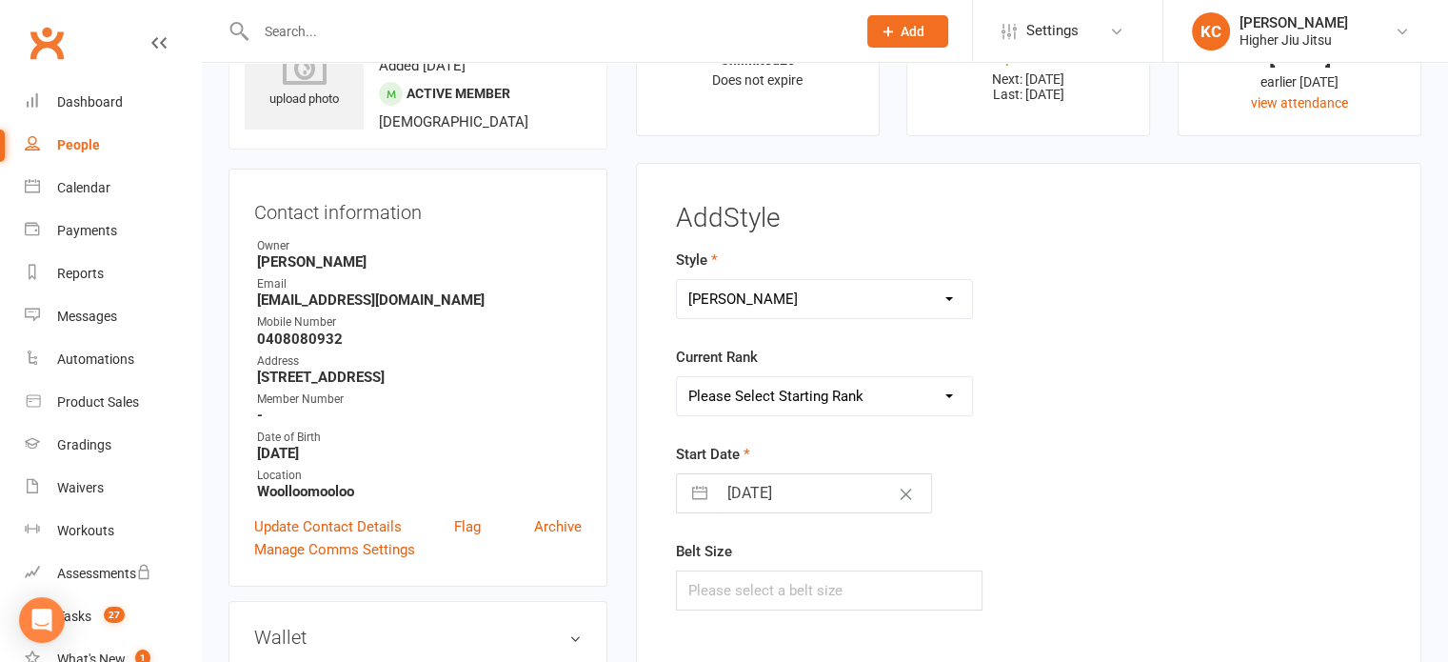
select select "9"
select select "2025"
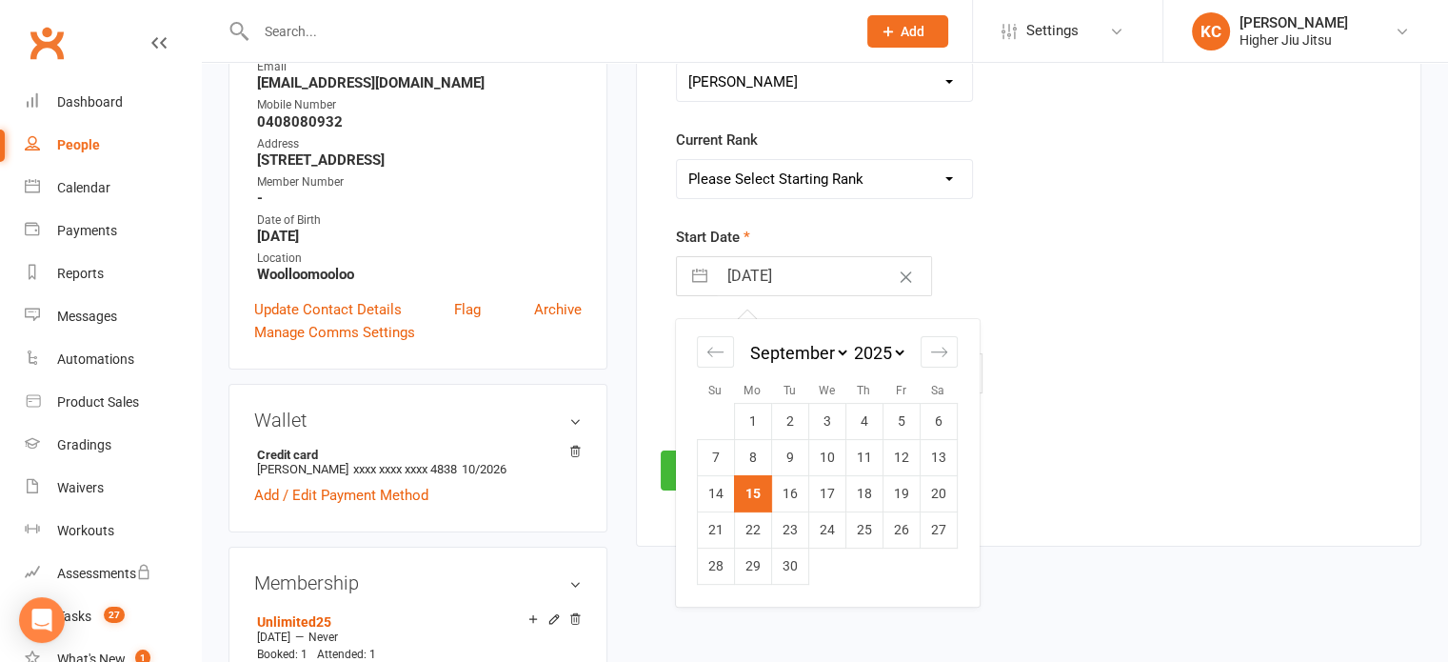
scroll to position [381, 0]
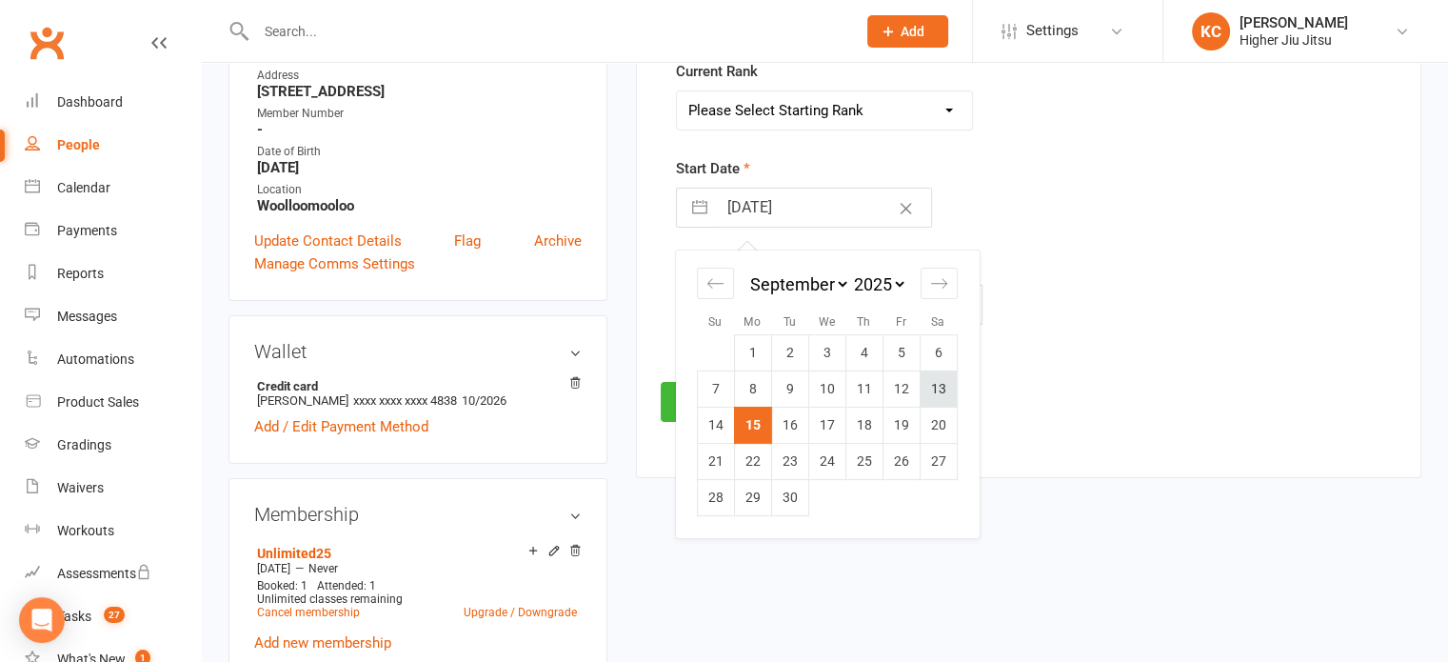
click at [596, 384] on td "13" at bounding box center [938, 388] width 37 height 36
type input "13 Sep 2025"
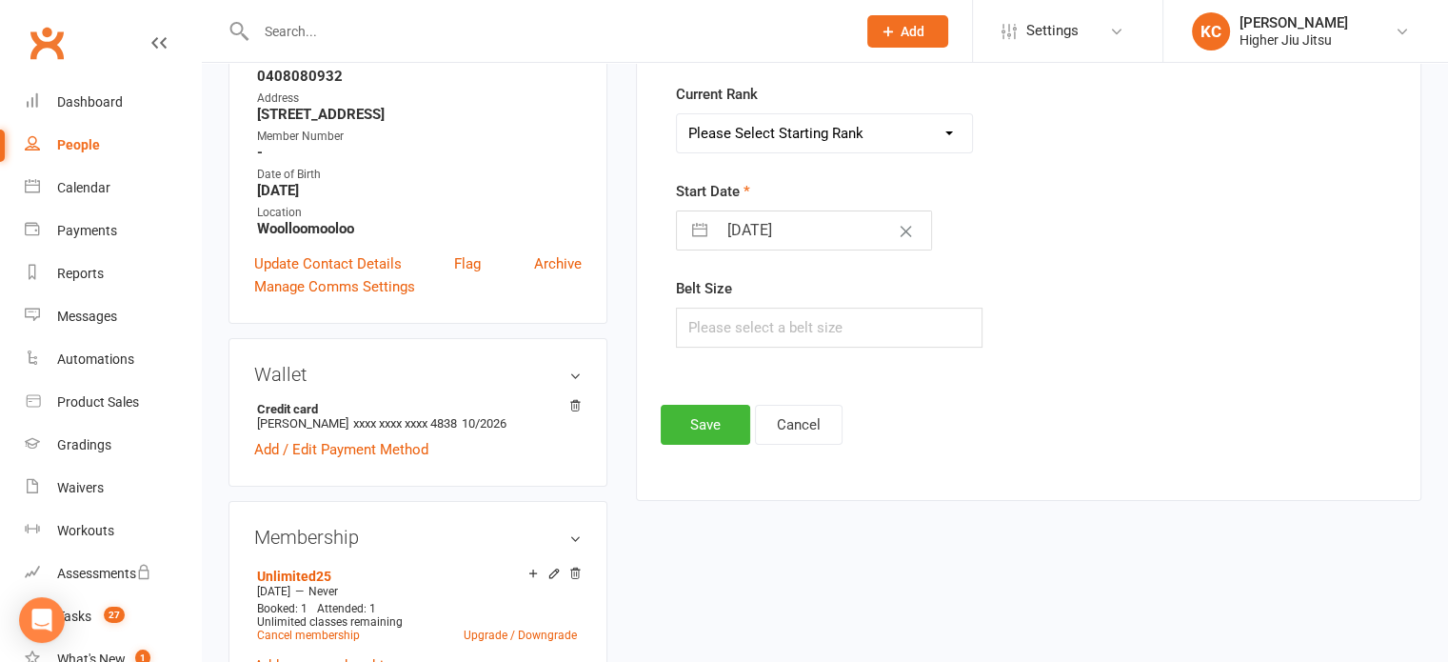
scroll to position [190, 0]
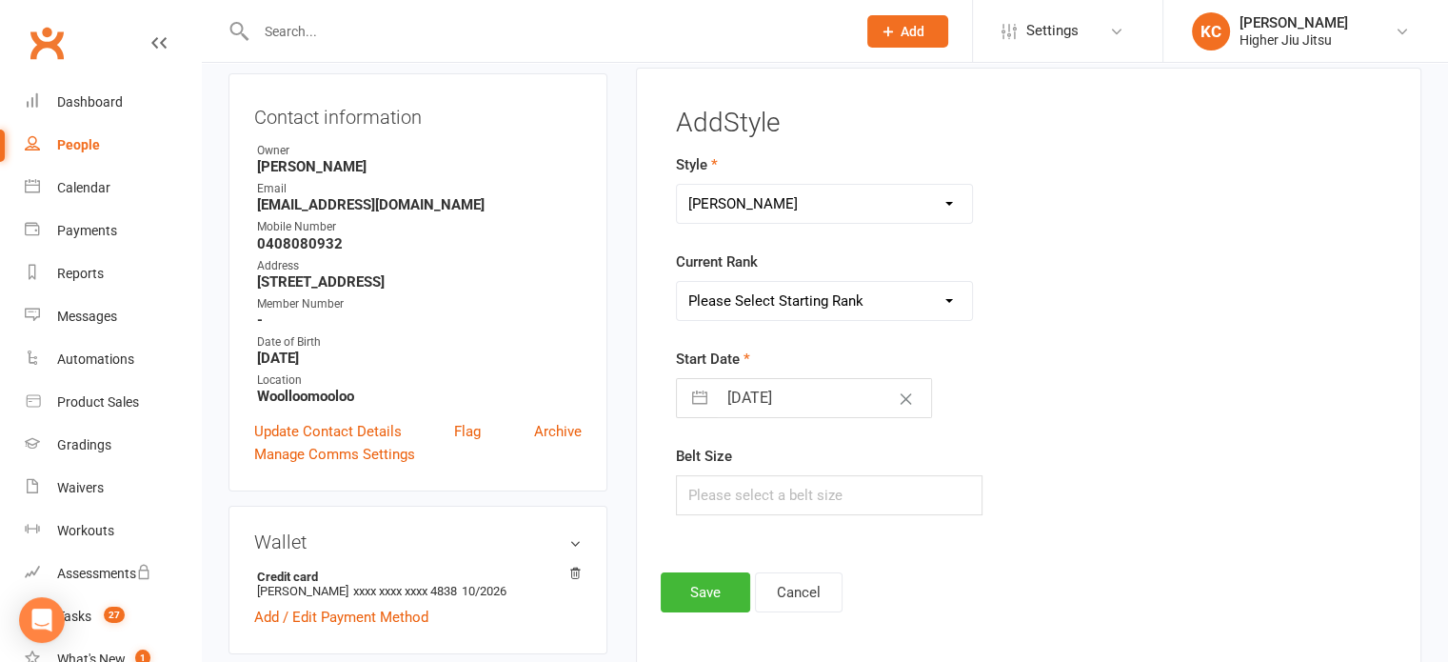
drag, startPoint x: 804, startPoint y: 297, endPoint x: 808, endPoint y: 306, distance: 9.8
click at [596, 297] on select "Please Select Starting Rank White White belt 1 stripe White 2nd Stripe White 3r…" at bounding box center [825, 301] width 296 height 38
select select "3380"
click at [596, 282] on select "Please Select Starting Rank White White belt 1 stripe White 2nd Stripe White 3r…" at bounding box center [825, 301] width 296 height 38
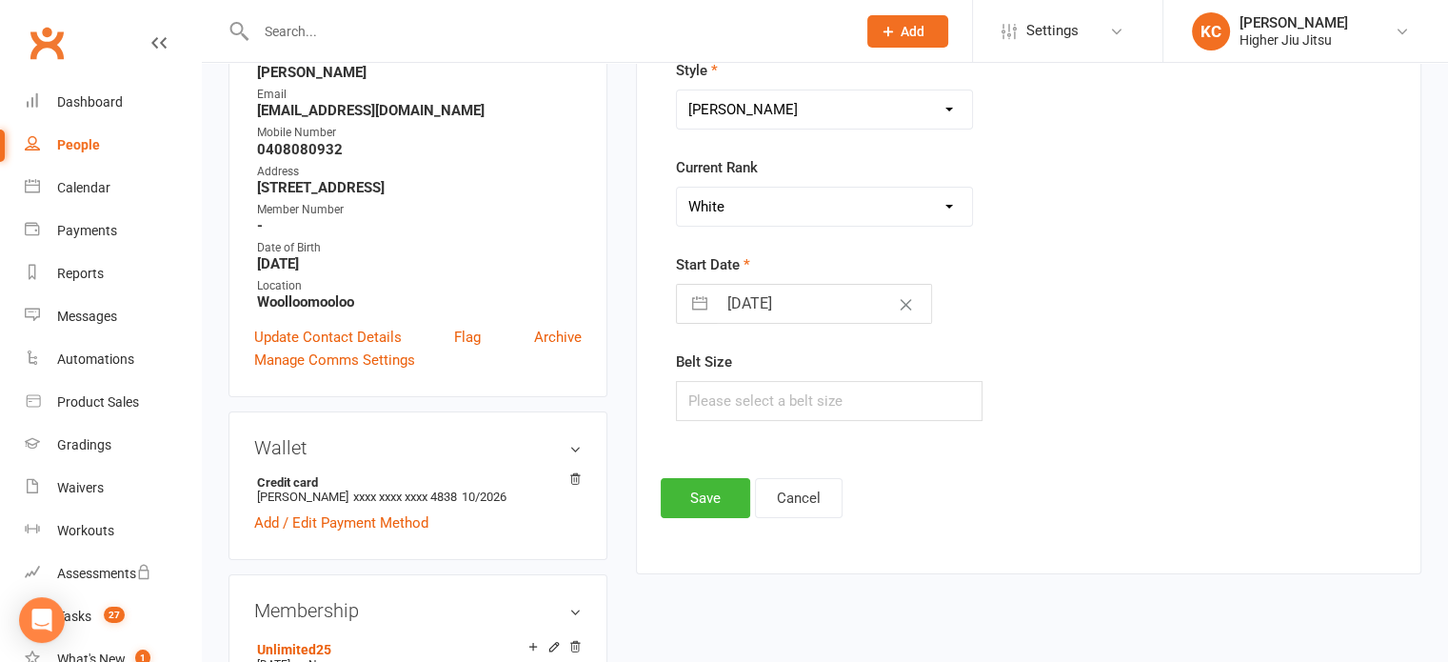
scroll to position [286, 0]
click at [596, 489] on button "Save" at bounding box center [706, 497] width 90 height 40
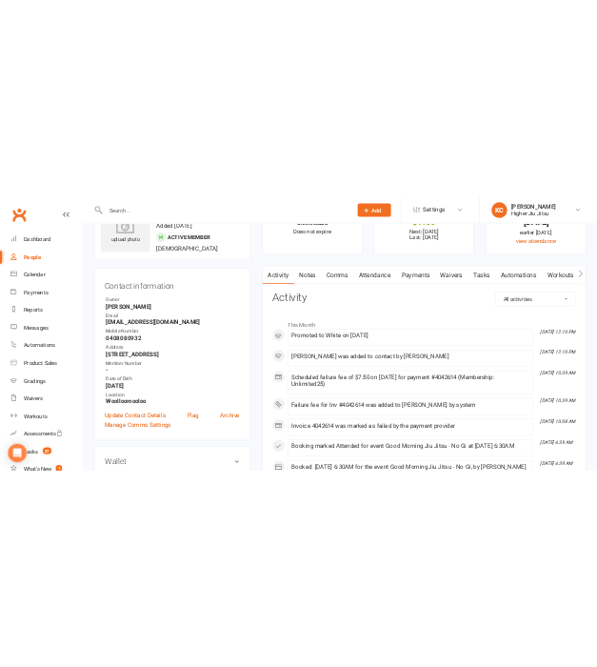
scroll to position [0, 0]
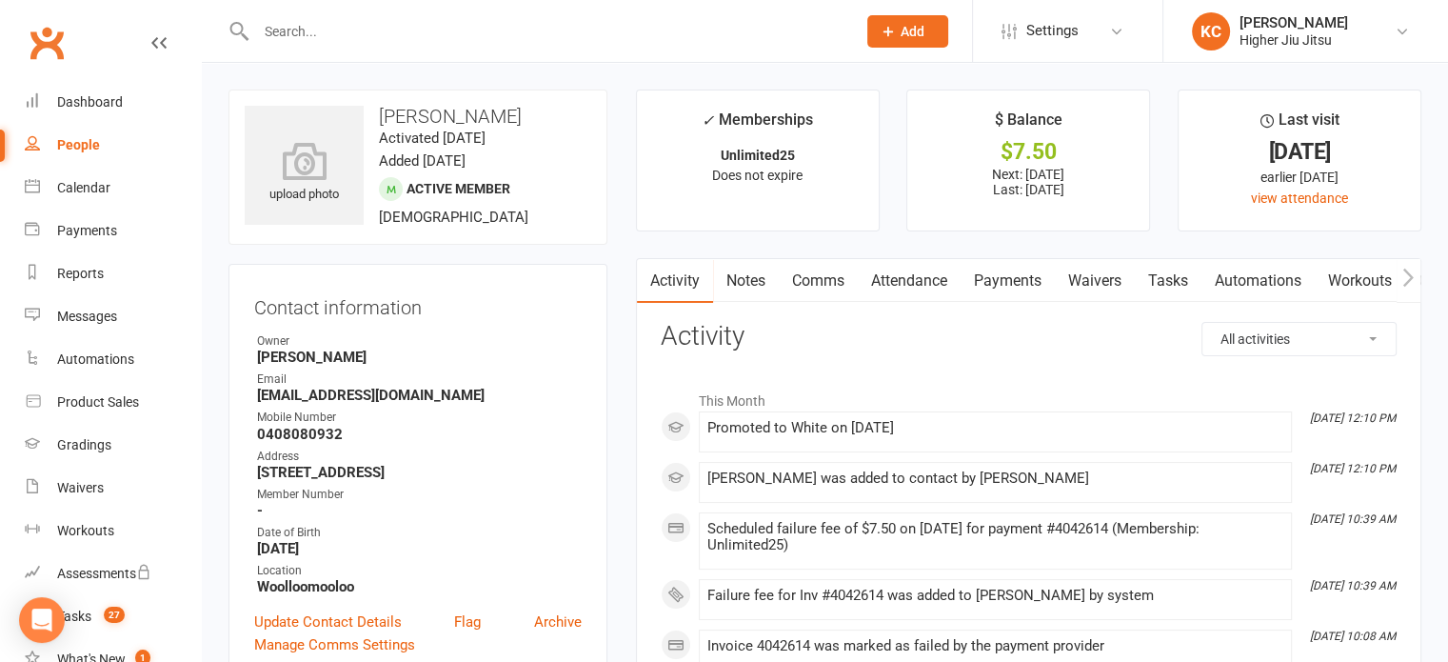
click at [394, 391] on strong "Bruntondean@gmail.com" at bounding box center [419, 395] width 325 height 17
click at [396, 391] on strong "Bruntondean@gmail.com" at bounding box center [419, 395] width 325 height 17
copy render-form-field "Bruntondean@gmail.com"
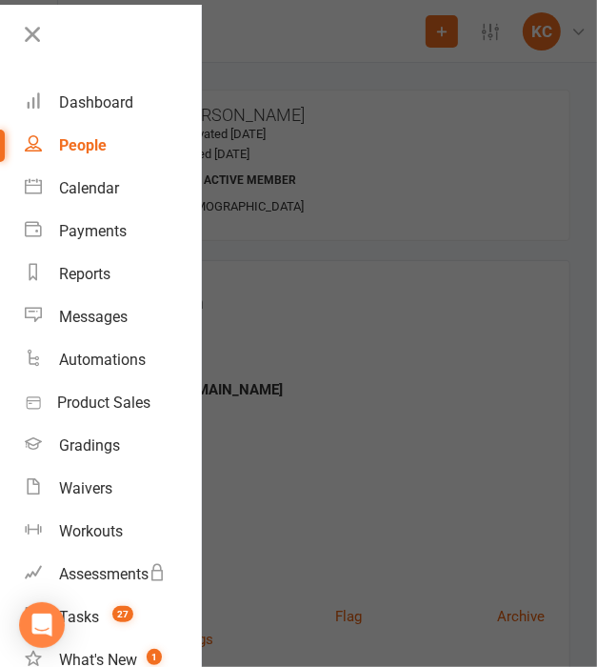
click at [301, 68] on div at bounding box center [298, 333] width 597 height 667
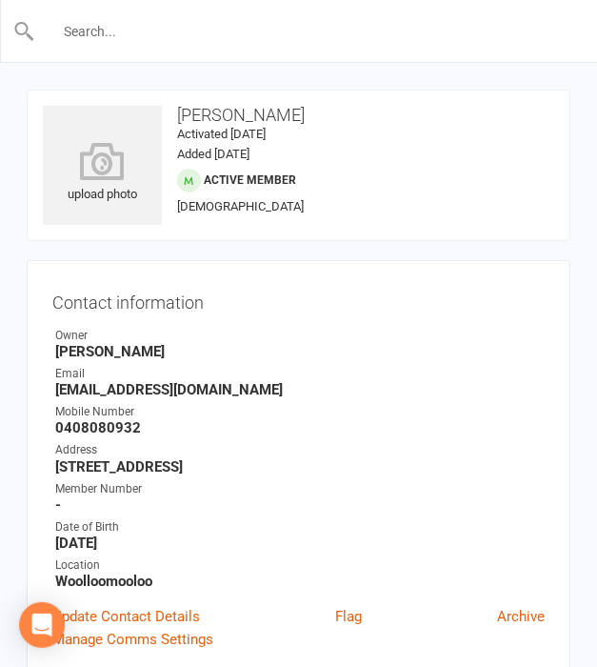
click at [189, 37] on input "text" at bounding box center [299, 31] width 528 height 27
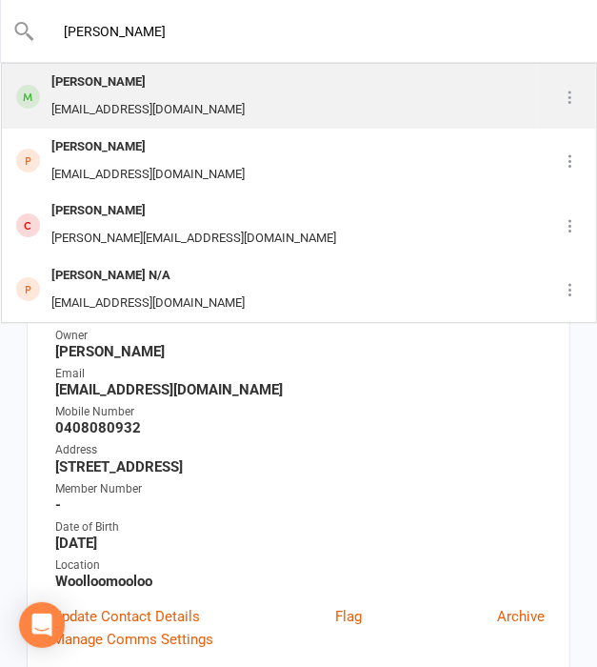
type input "nihal"
click at [182, 84] on div "Nihal Bains nihalbains@ymail.com" at bounding box center [270, 96] width 534 height 63
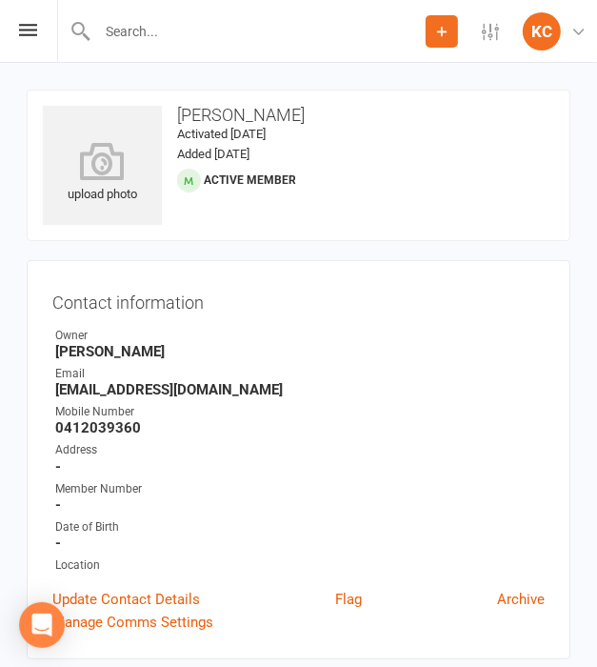
click at [154, 384] on strong "nihalbains@ymail.com" at bounding box center [299, 389] width 489 height 17
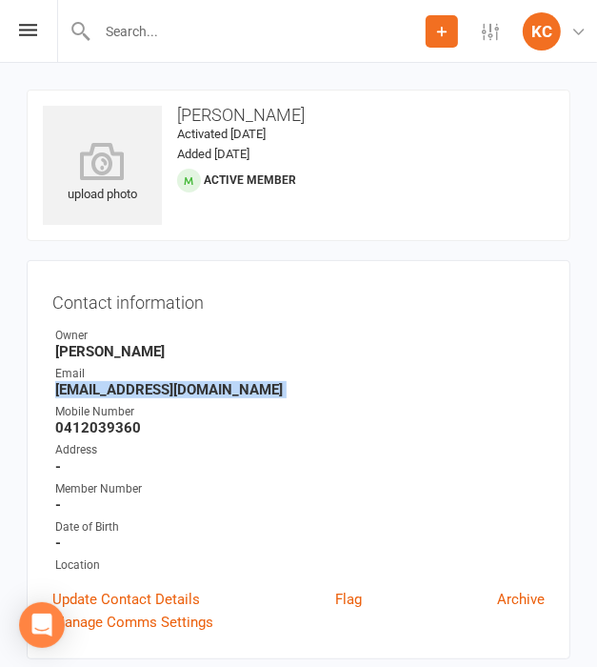
click at [154, 384] on strong "nihalbains@ymail.com" at bounding box center [299, 389] width 489 height 17
copy render-form-field "nihalbains@ymail.com"
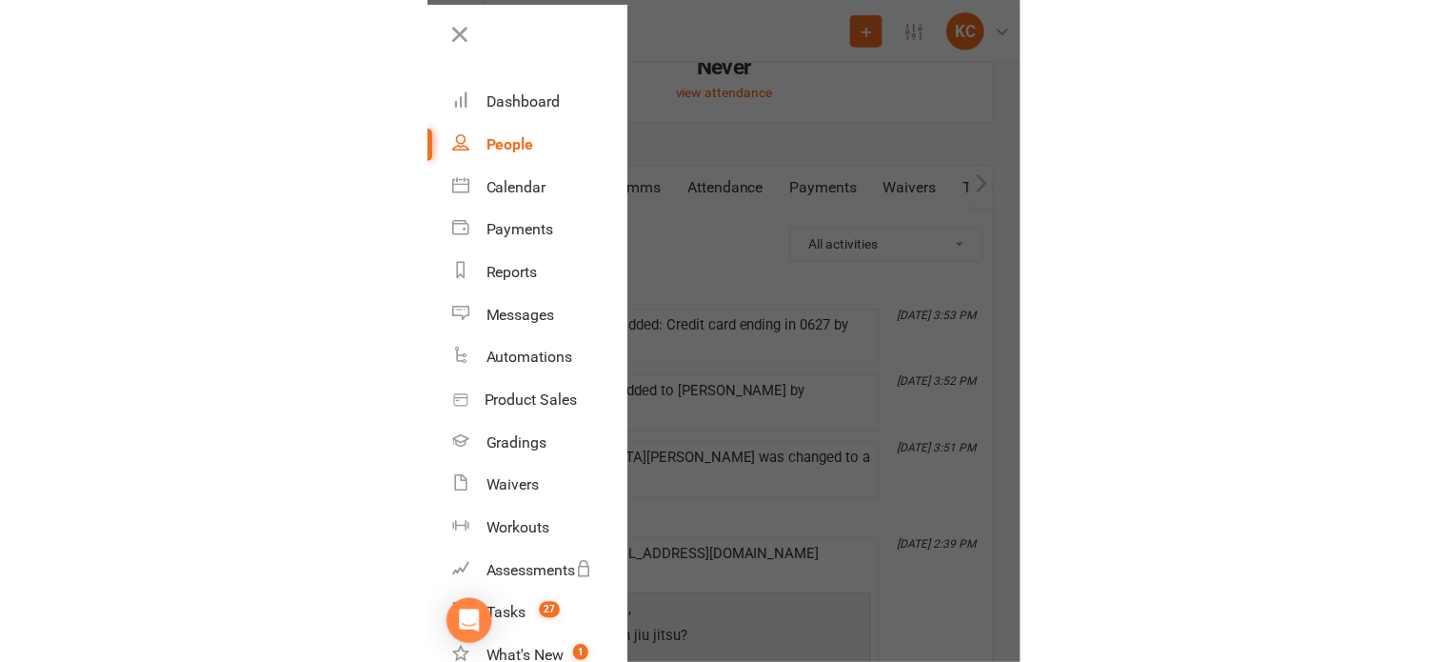
scroll to position [1447, 0]
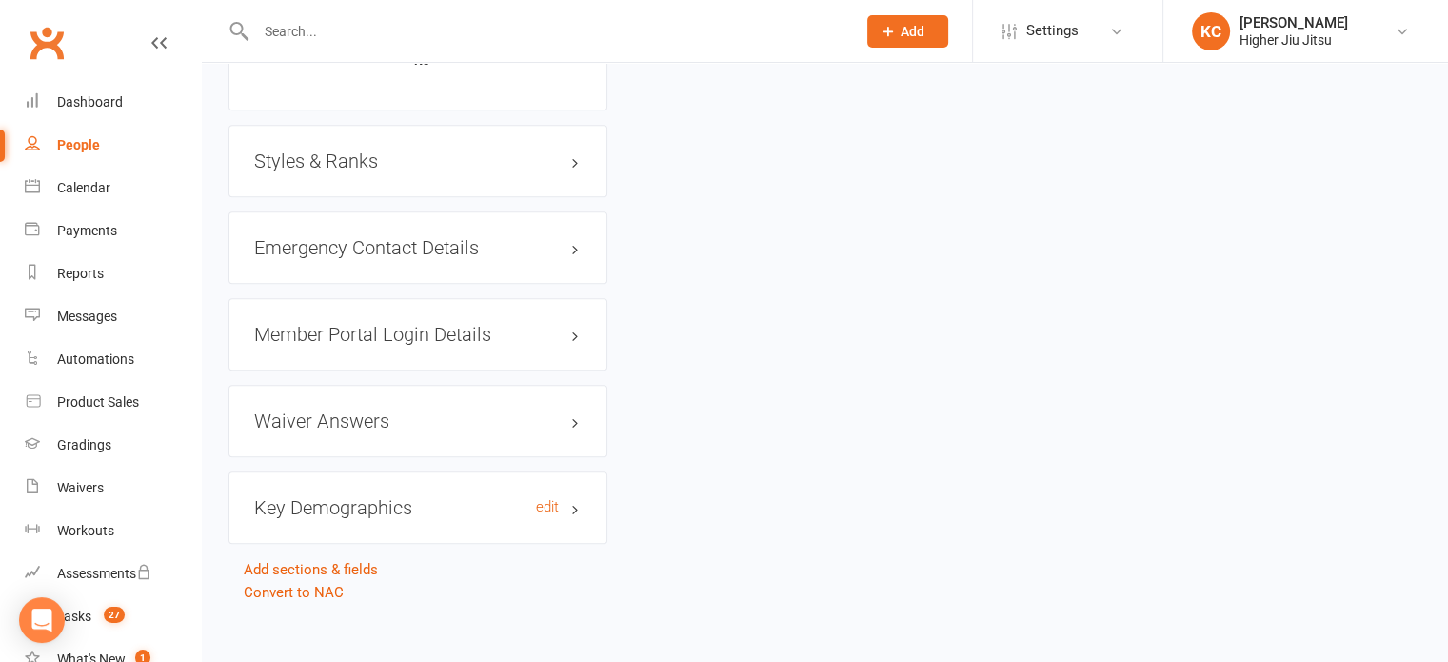
click at [339, 497] on h3 "Key Demographics edit" at bounding box center [418, 507] width 328 height 21
click at [552, 499] on link "edit" at bounding box center [547, 507] width 23 height 16
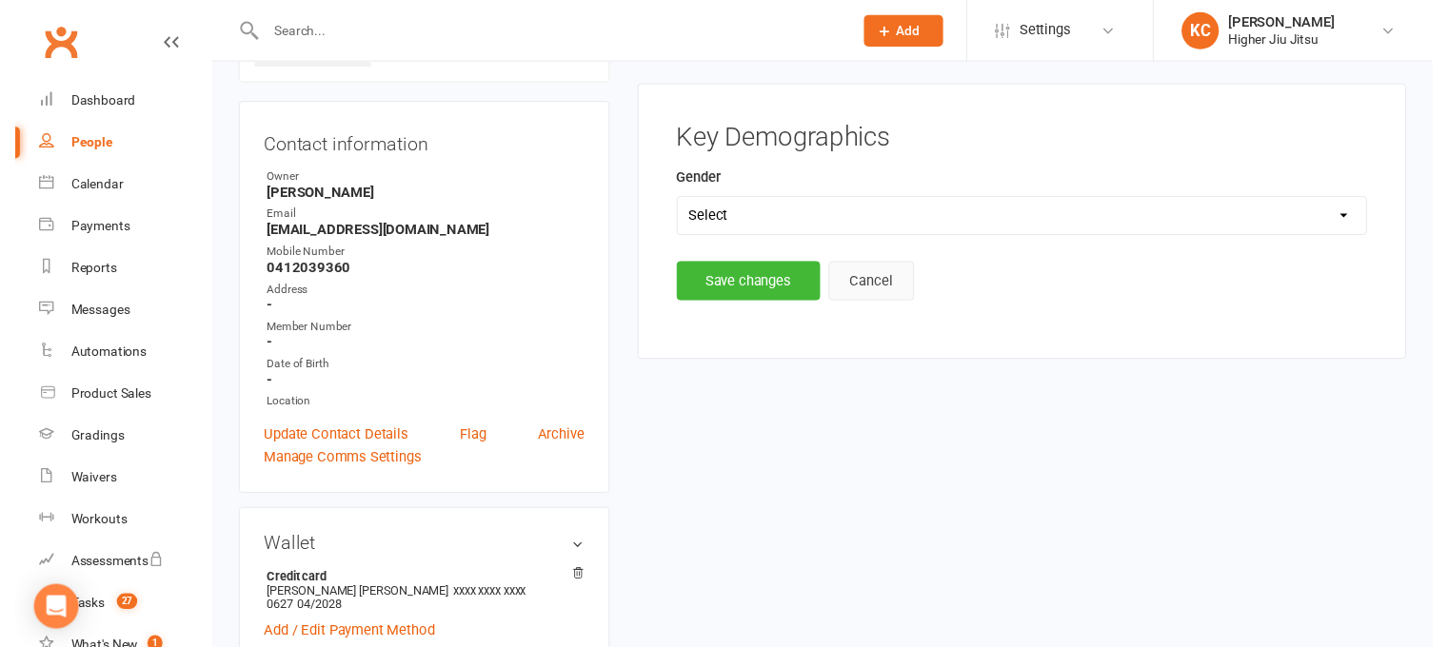
scroll to position [146, 0]
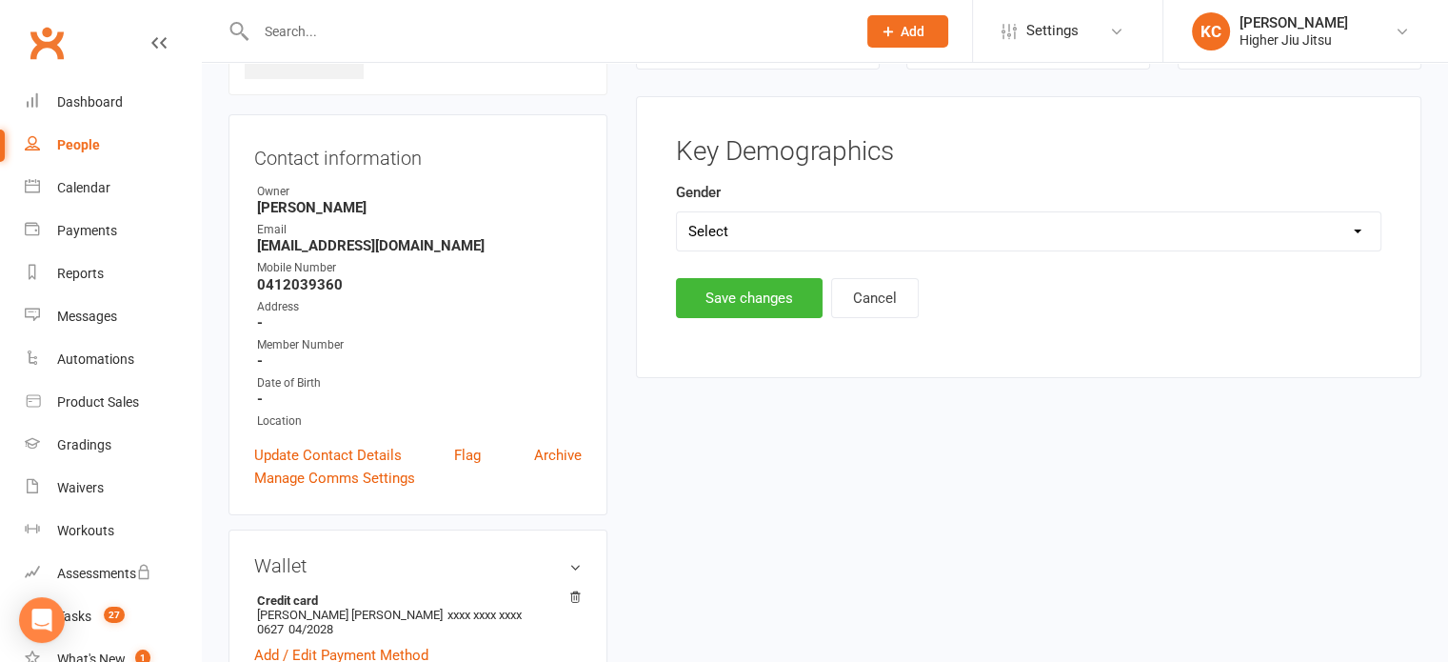
click at [596, 219] on select "Select Male Female" at bounding box center [1029, 231] width 704 height 38
select select "Male"
click at [596, 212] on select "Select Male Female" at bounding box center [1029, 231] width 704 height 38
click at [596, 298] on button "Save changes" at bounding box center [749, 298] width 147 height 40
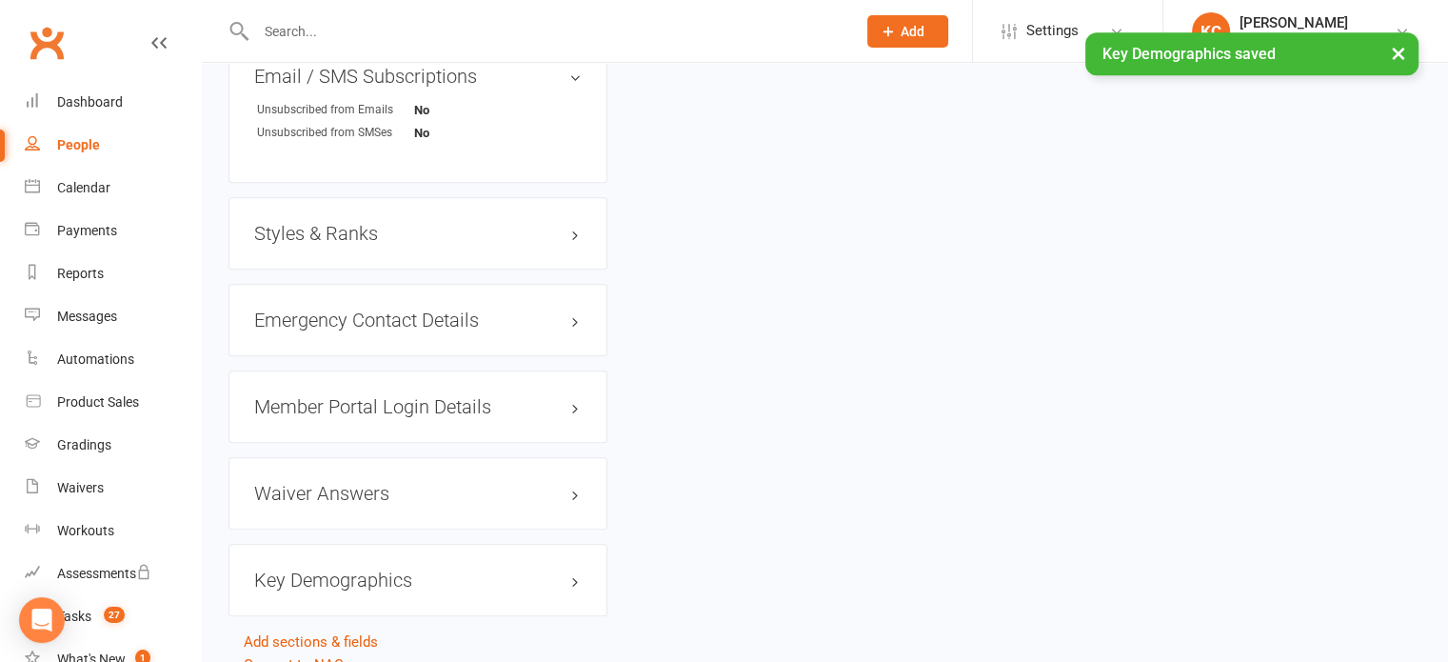
scroll to position [1257, 0]
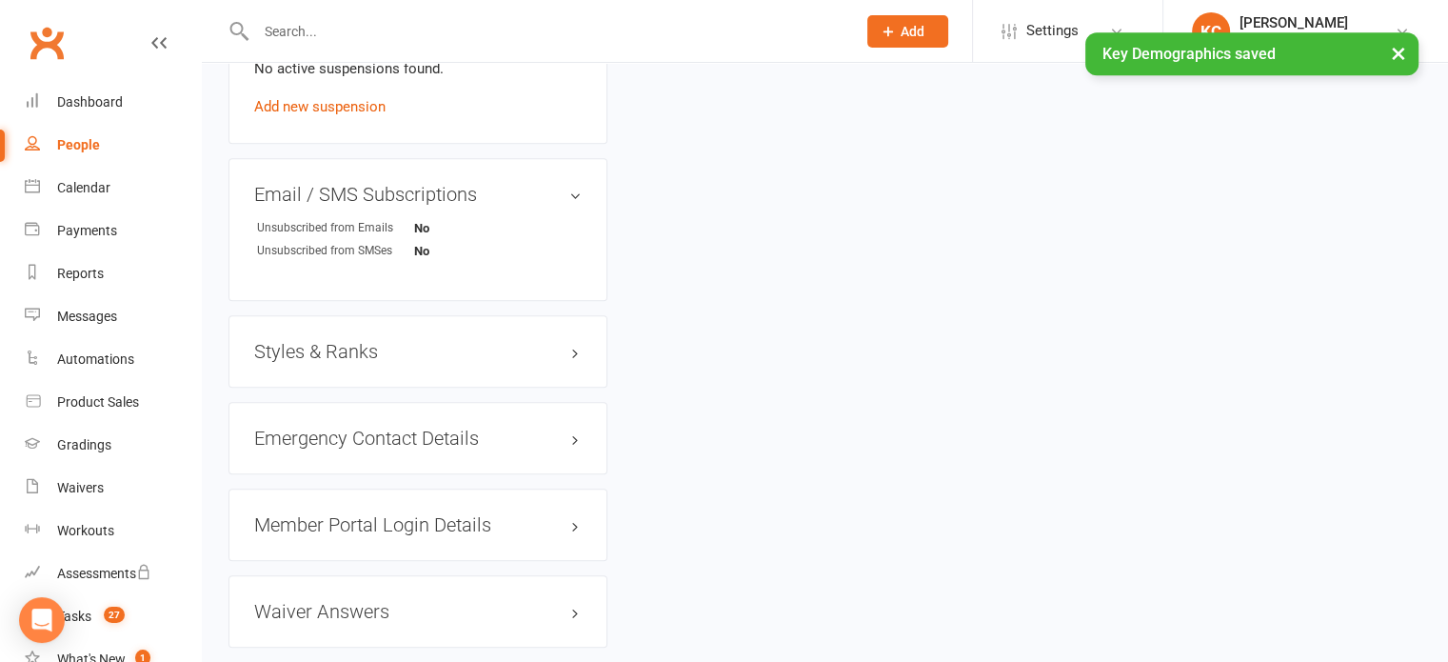
click at [396, 341] on h3 "Styles & Ranks" at bounding box center [418, 351] width 328 height 21
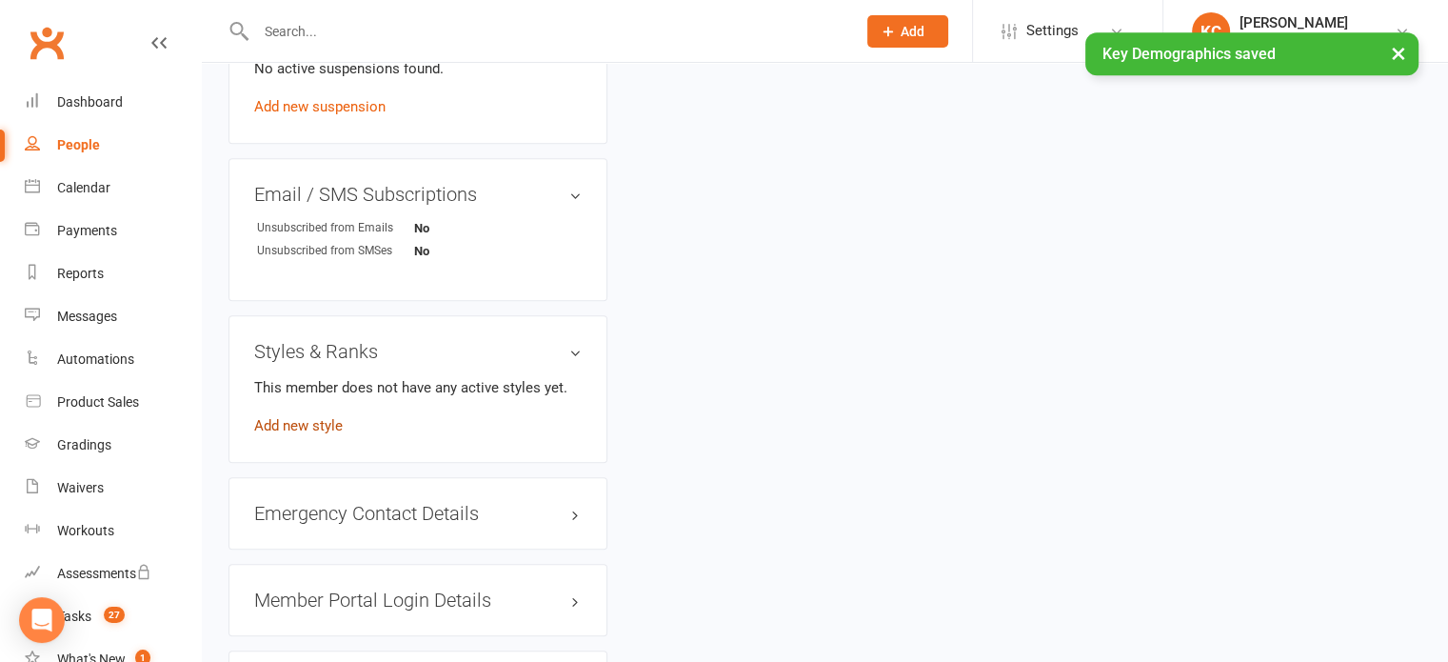
click at [328, 417] on link "Add new style" at bounding box center [298, 425] width 89 height 17
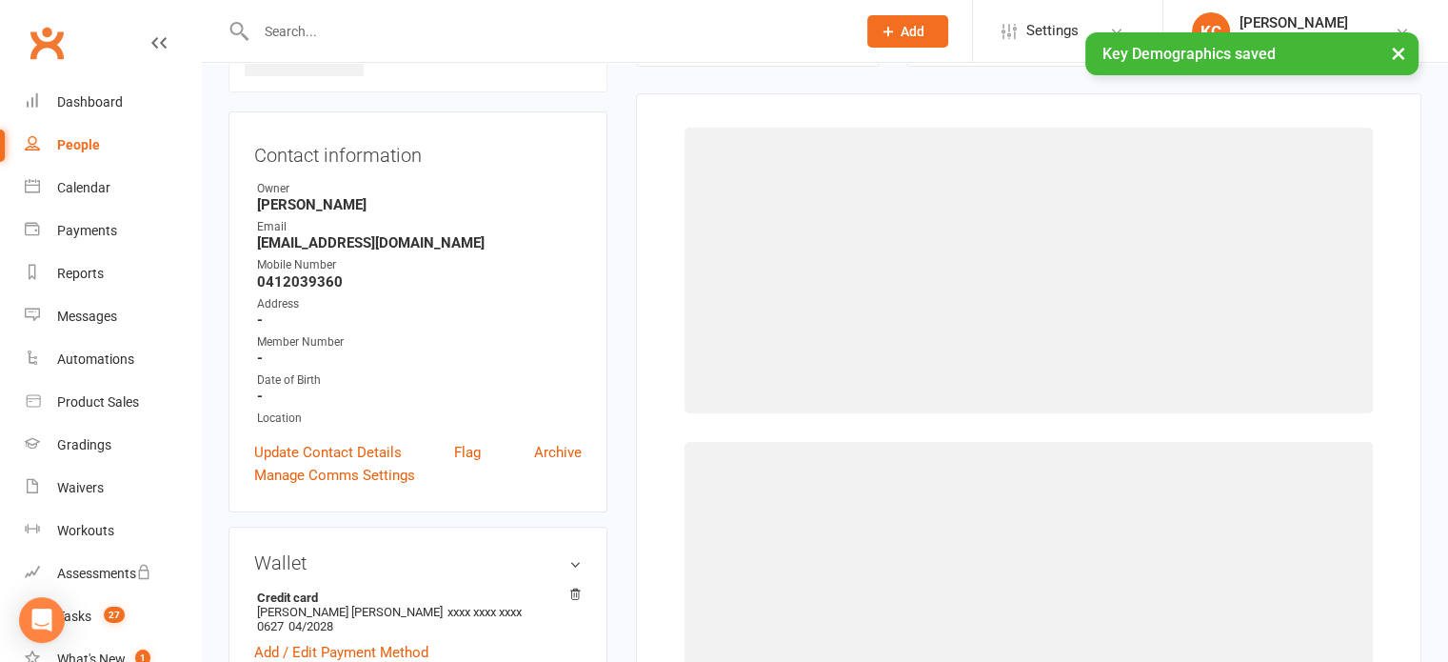
scroll to position [146, 0]
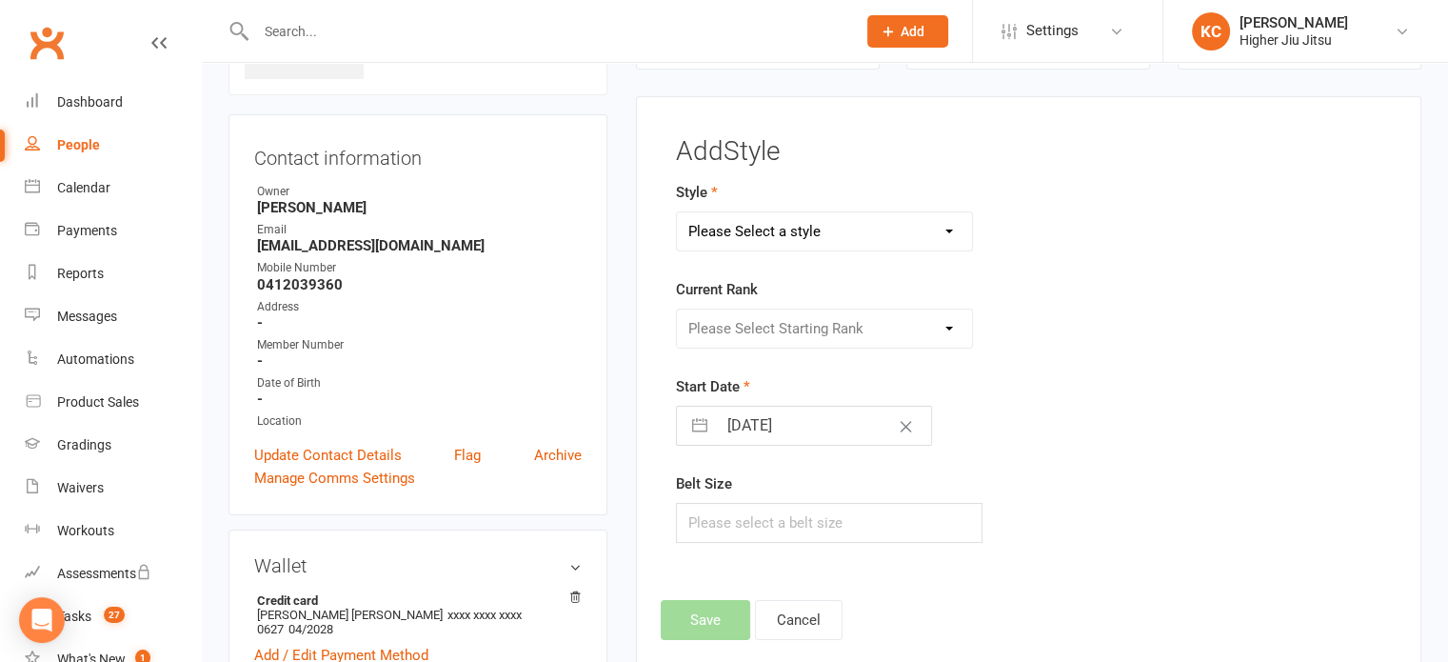
click at [596, 232] on select "Please Select a style Gracie Jiu Jitsu Jits4Kids Juniors" at bounding box center [825, 231] width 296 height 38
select select "351"
click at [596, 212] on select "Please Select a style Gracie Jiu Jitsu Jits4Kids Juniors" at bounding box center [825, 231] width 296 height 38
click at [596, 331] on select "Please Select Starting Rank White White belt 1 stripe White 2nd Stripe White 3r…" at bounding box center [825, 328] width 296 height 38
select select "3380"
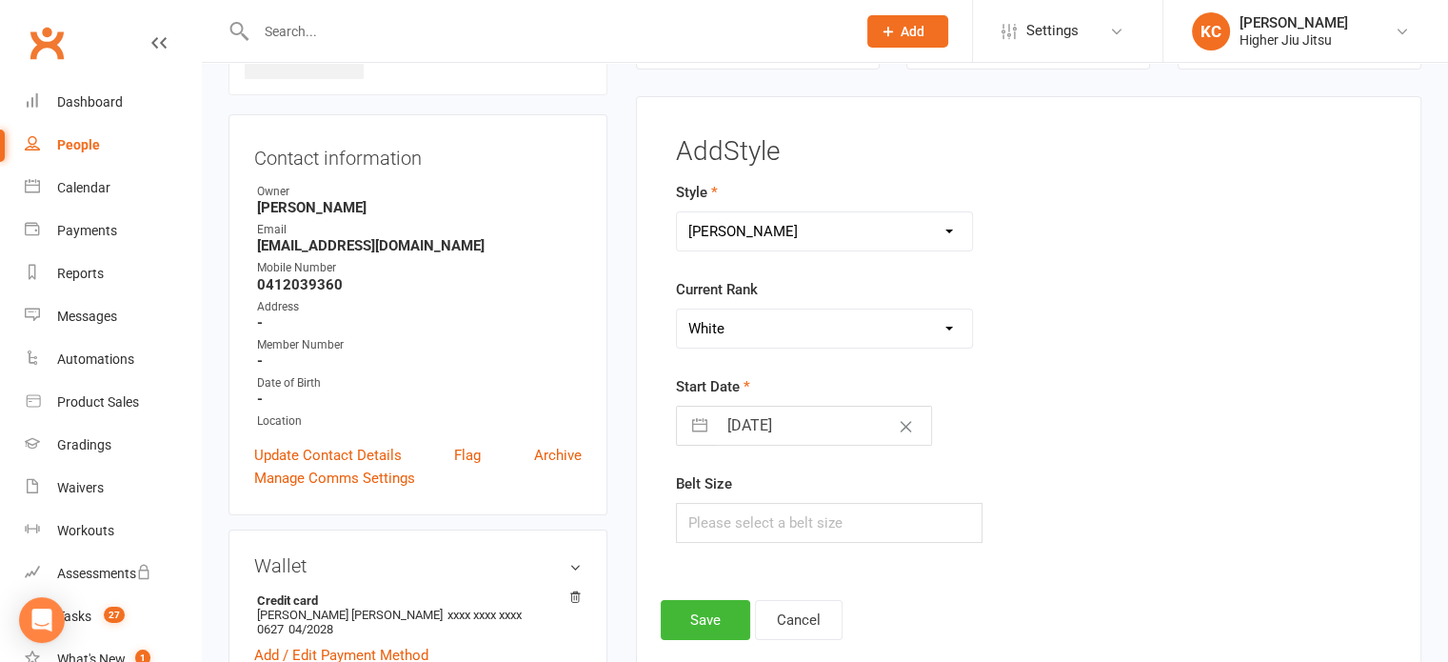
click at [596, 309] on select "Please Select Starting Rank White White belt 1 stripe White 2nd Stripe White 3r…" at bounding box center [825, 328] width 296 height 38
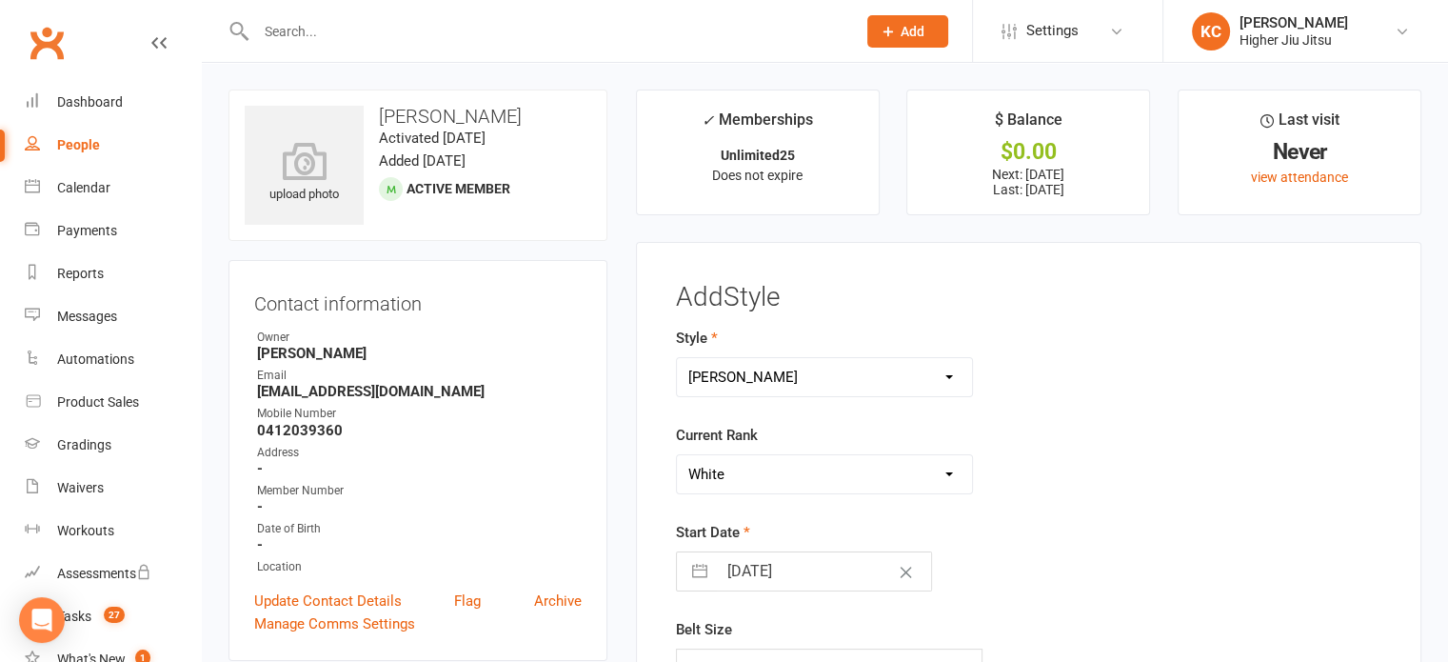
scroll to position [190, 0]
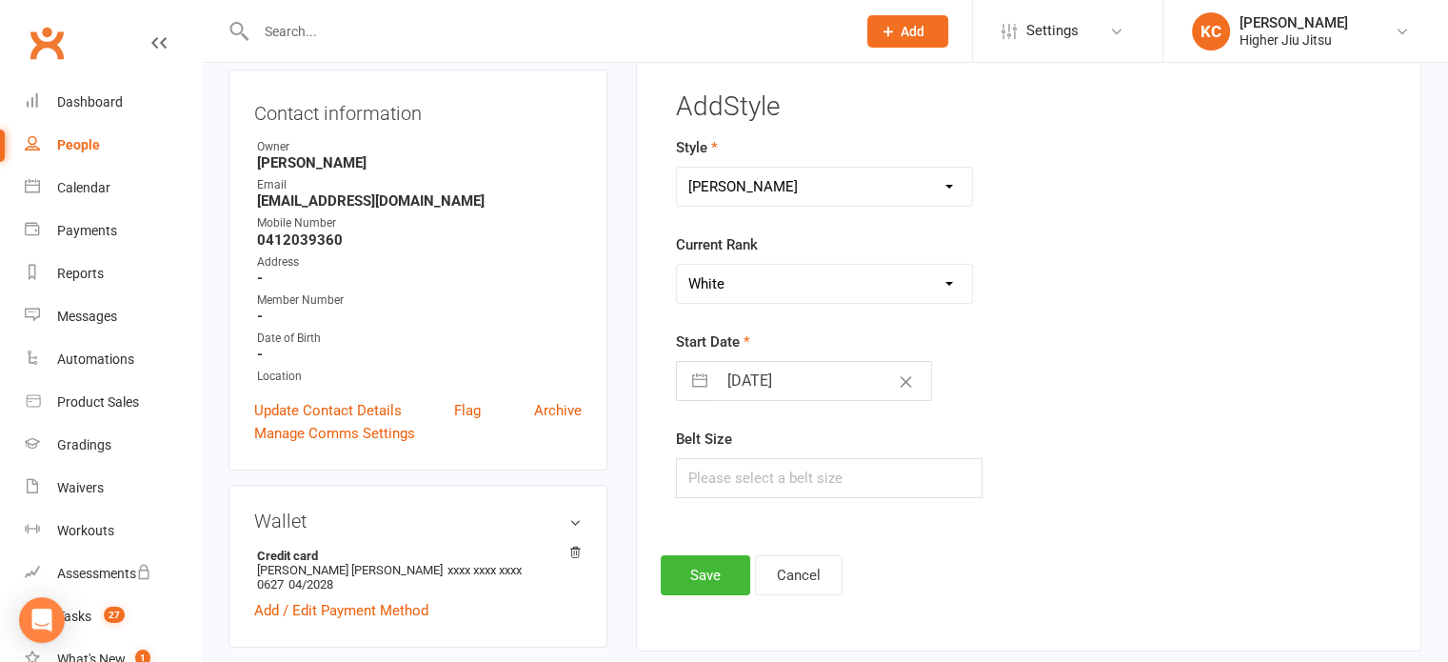
click at [596, 382] on input "15 Sep 2025" at bounding box center [824, 381] width 214 height 38
select select "7"
select select "2025"
select select "8"
select select "2025"
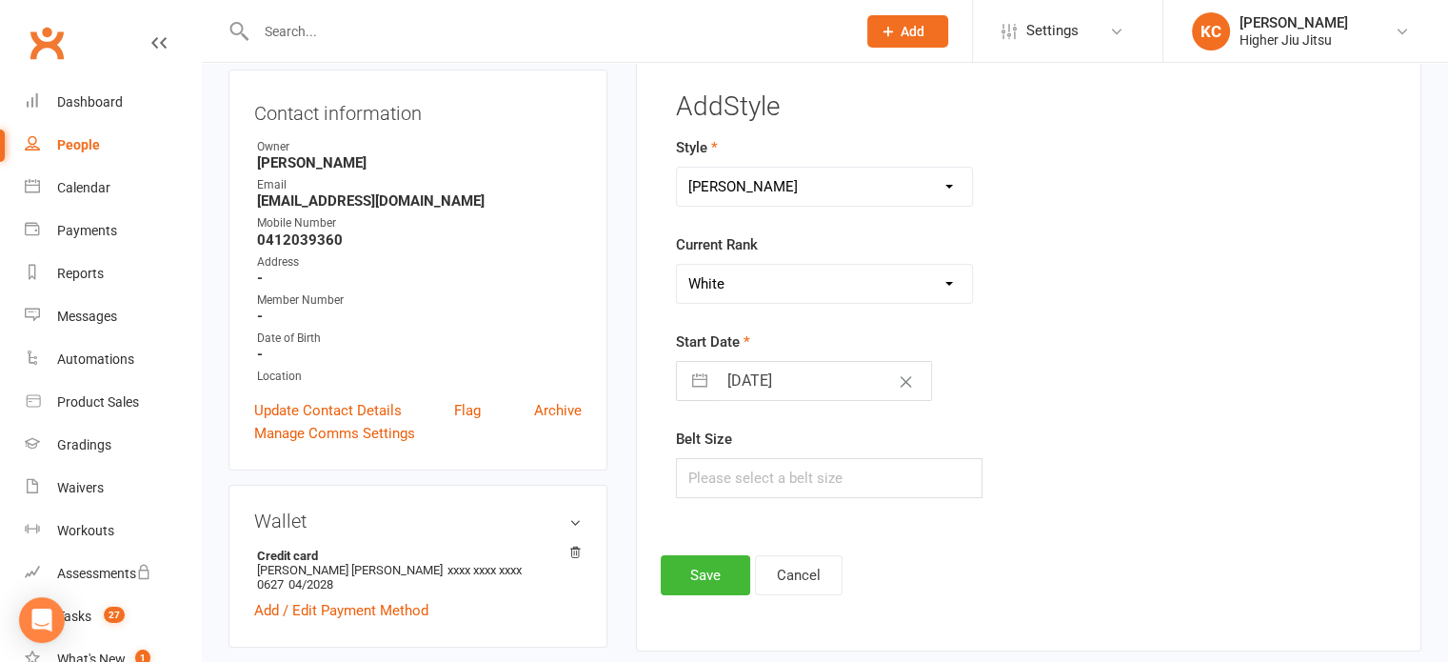
select select "9"
select select "2025"
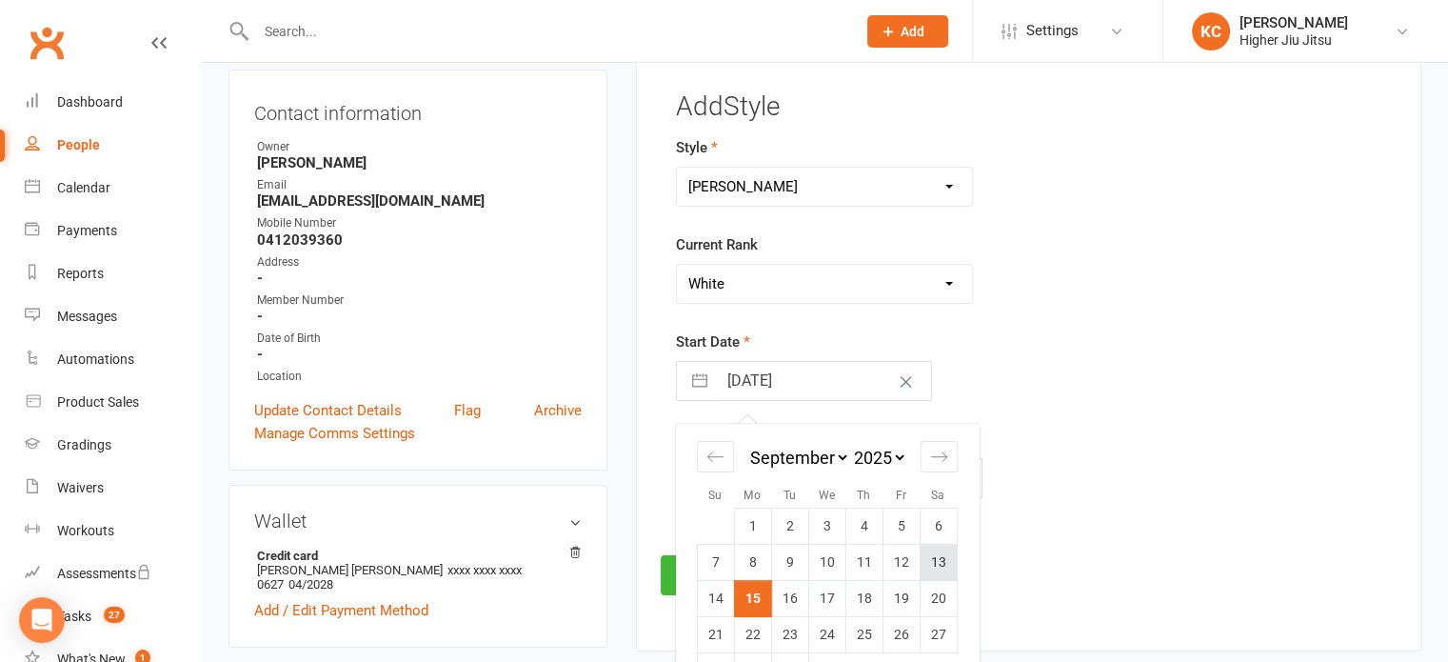
click at [596, 557] on td "13" at bounding box center [938, 563] width 37 height 36
type input "13 Sep 2025"
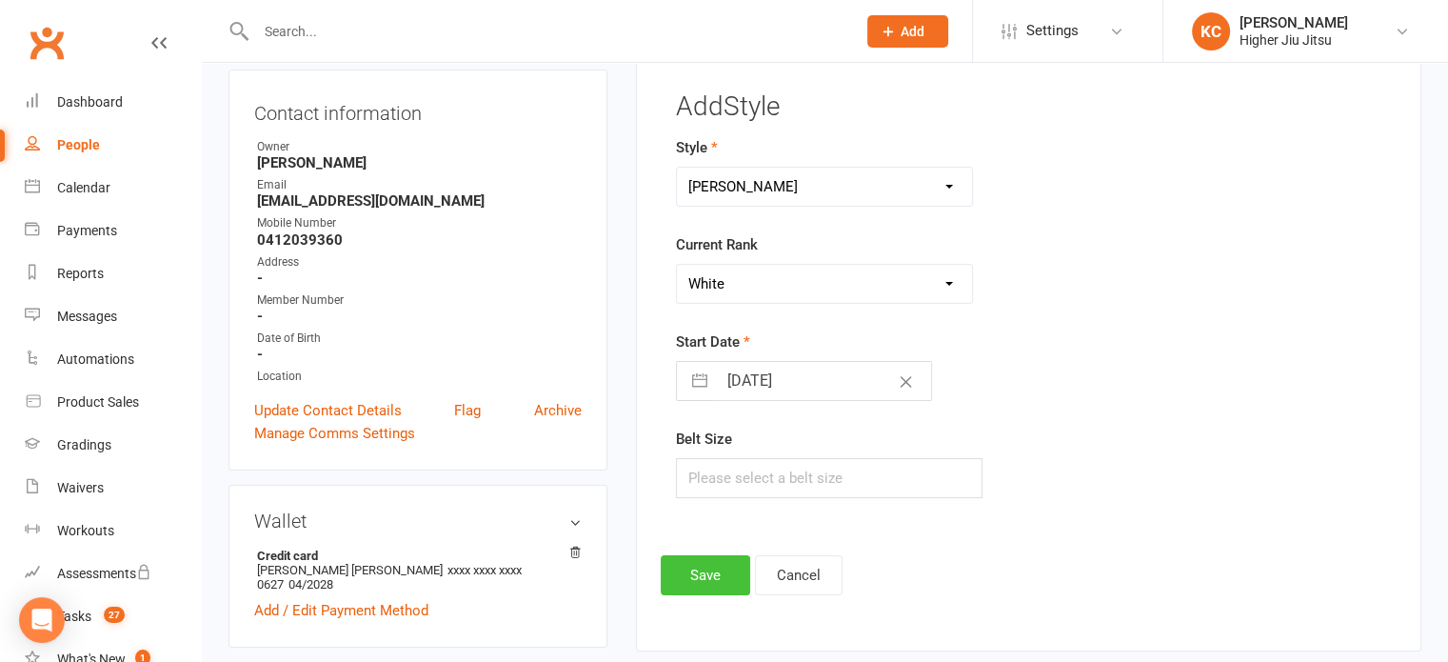
click at [596, 561] on button "Save" at bounding box center [706, 575] width 90 height 40
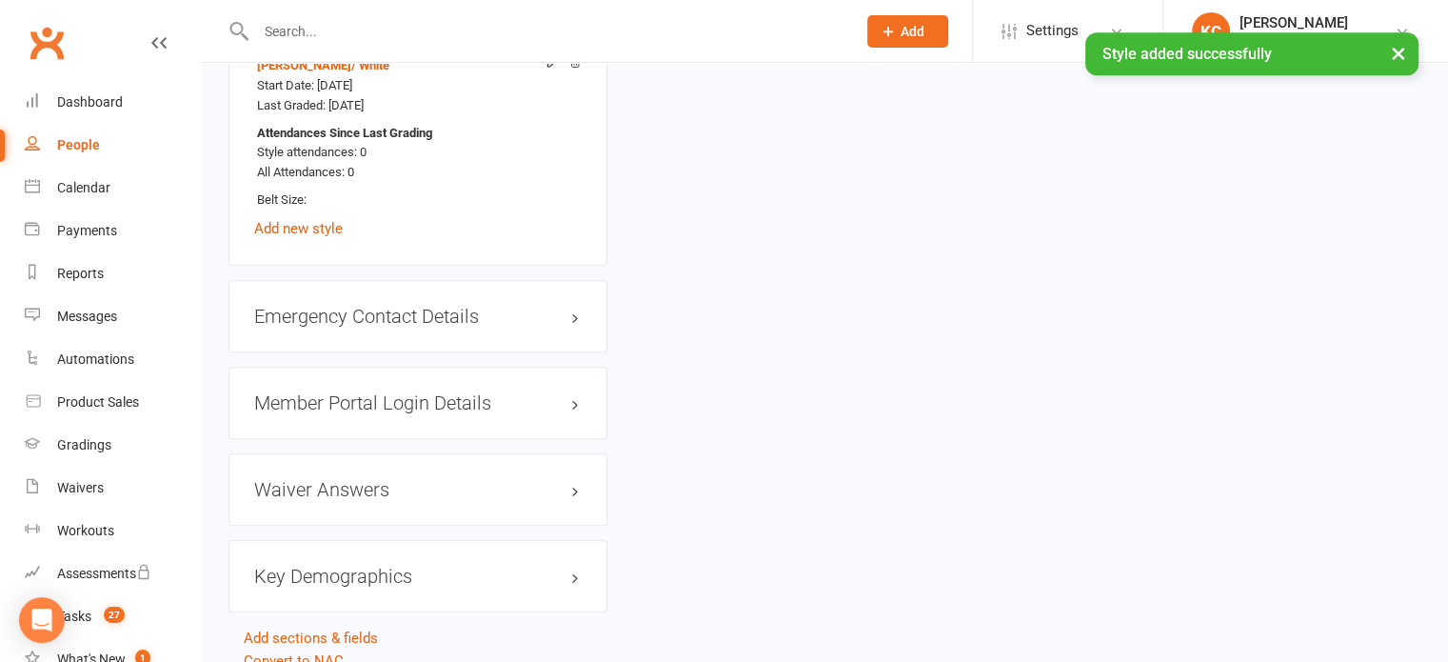
scroll to position [1651, 0]
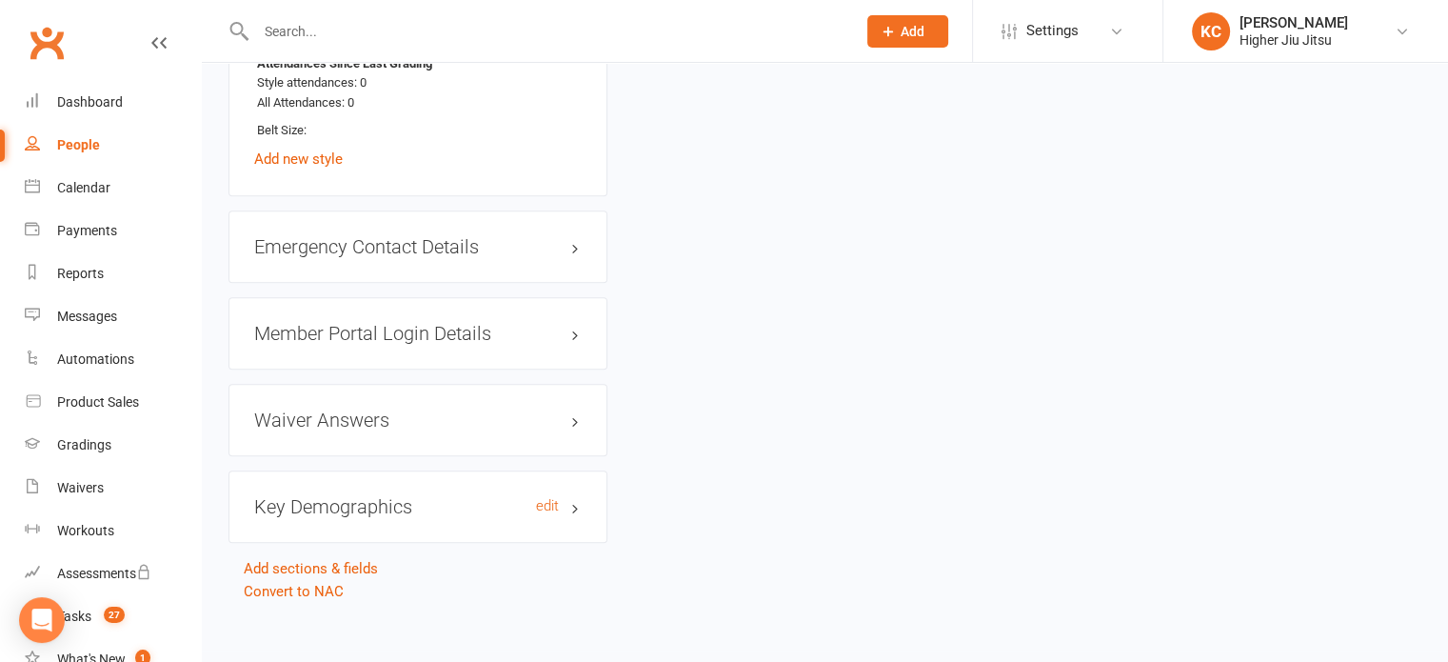
click at [329, 496] on h3 "Key Demographics edit" at bounding box center [418, 506] width 328 height 21
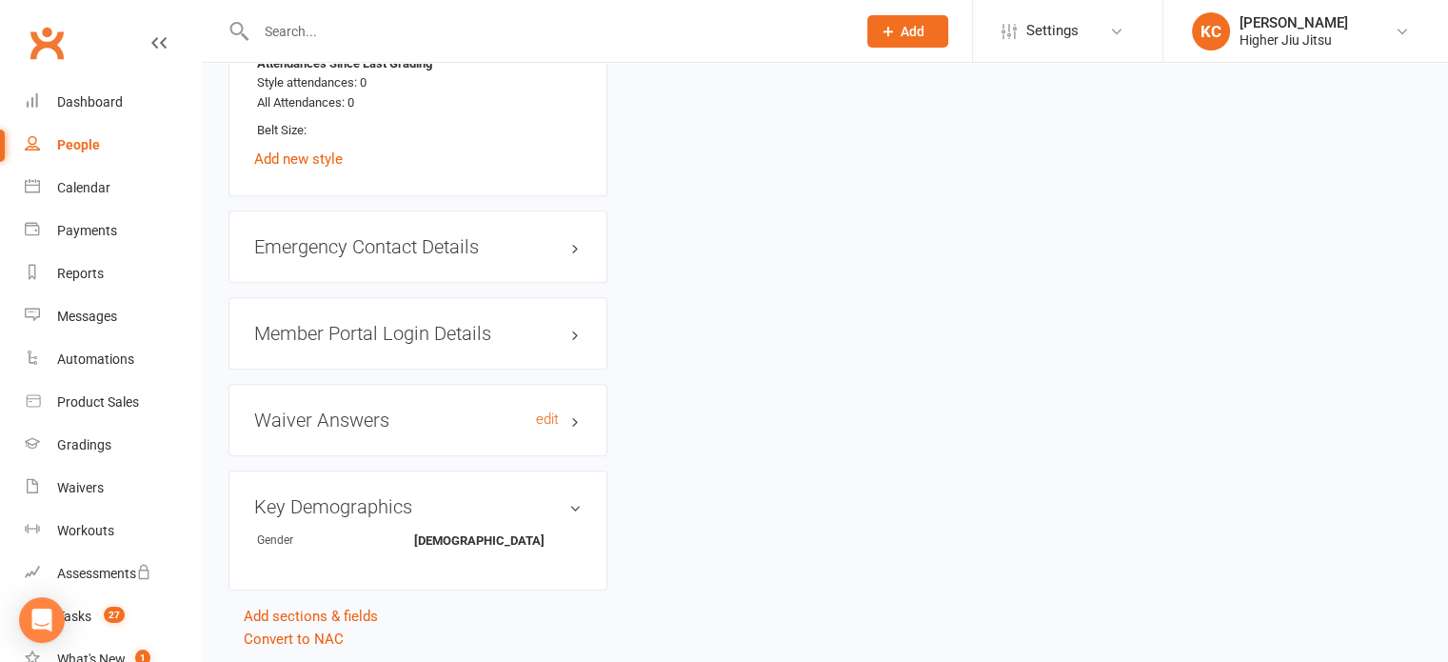
click at [346, 409] on h3 "Waiver Answers edit" at bounding box center [418, 419] width 328 height 21
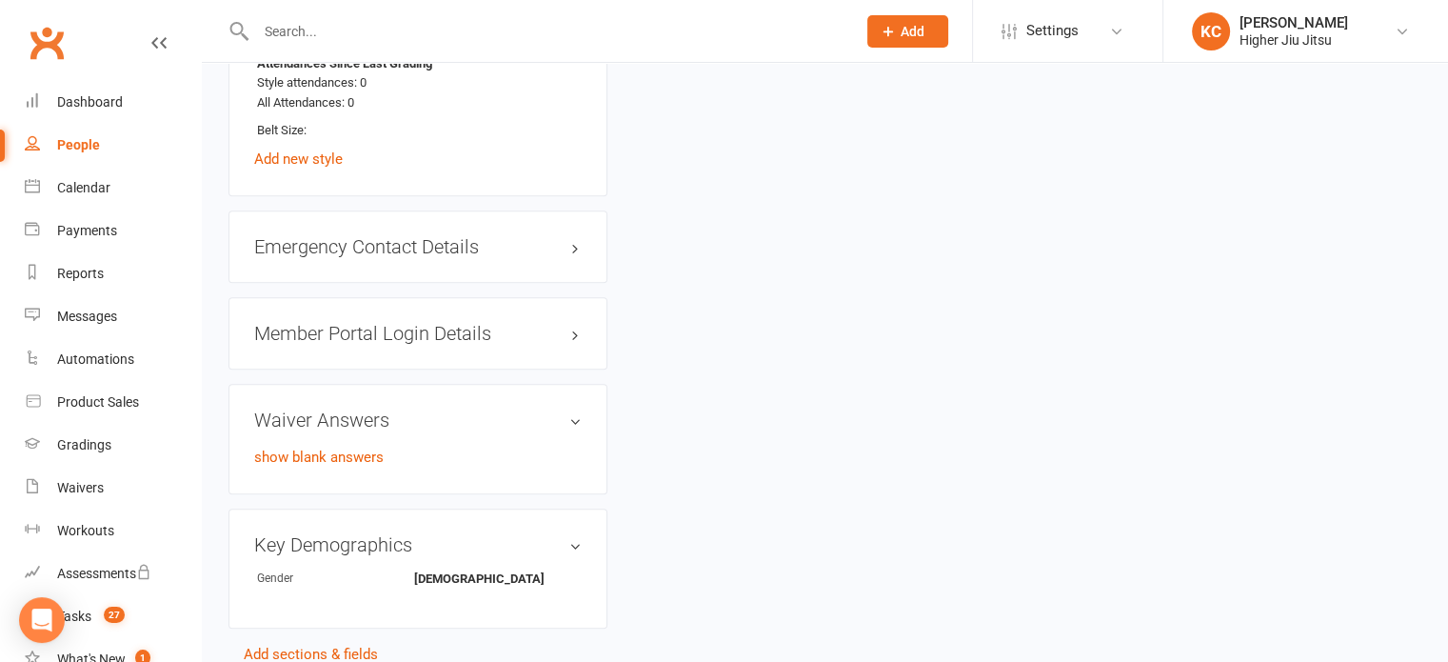
click at [391, 325] on h3 "Member Portal Login Details" at bounding box center [418, 333] width 328 height 21
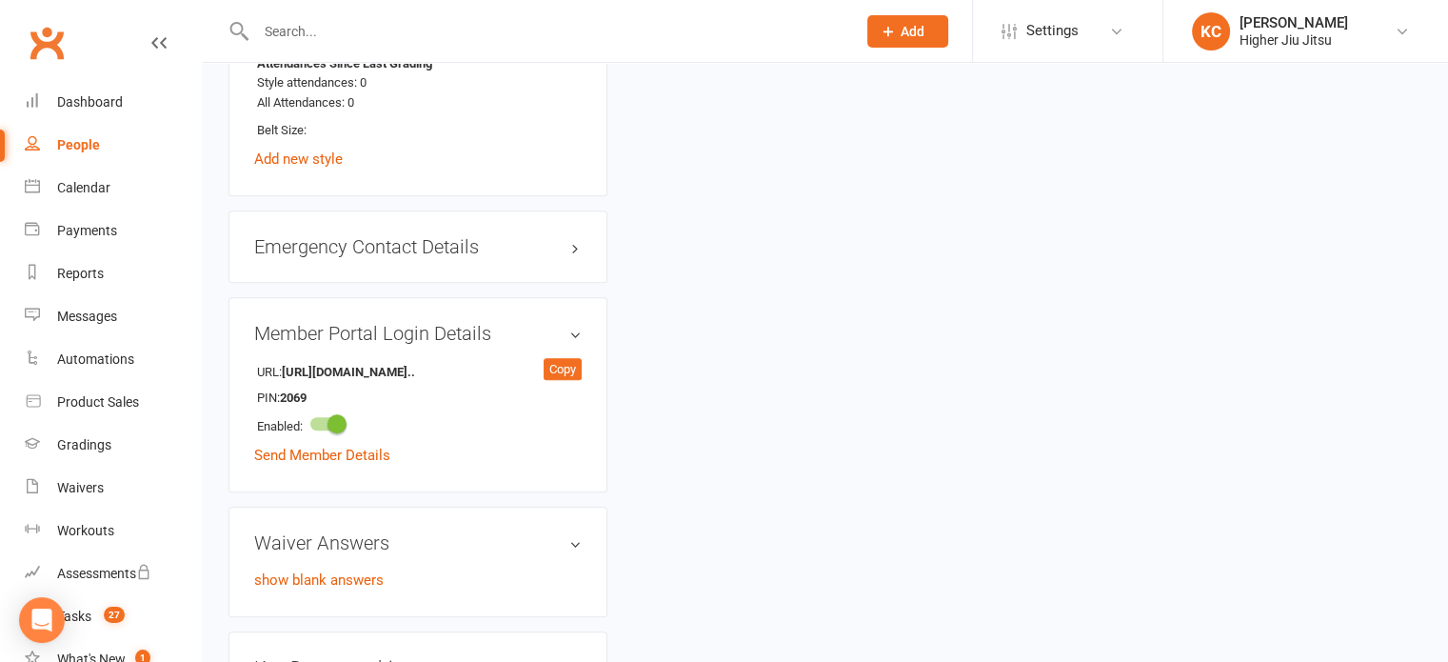
click at [468, 213] on div "Emergency Contact Details edit" at bounding box center [418, 246] width 379 height 72
click at [397, 238] on h3 "Emergency Contact Details edit" at bounding box center [418, 246] width 328 height 21
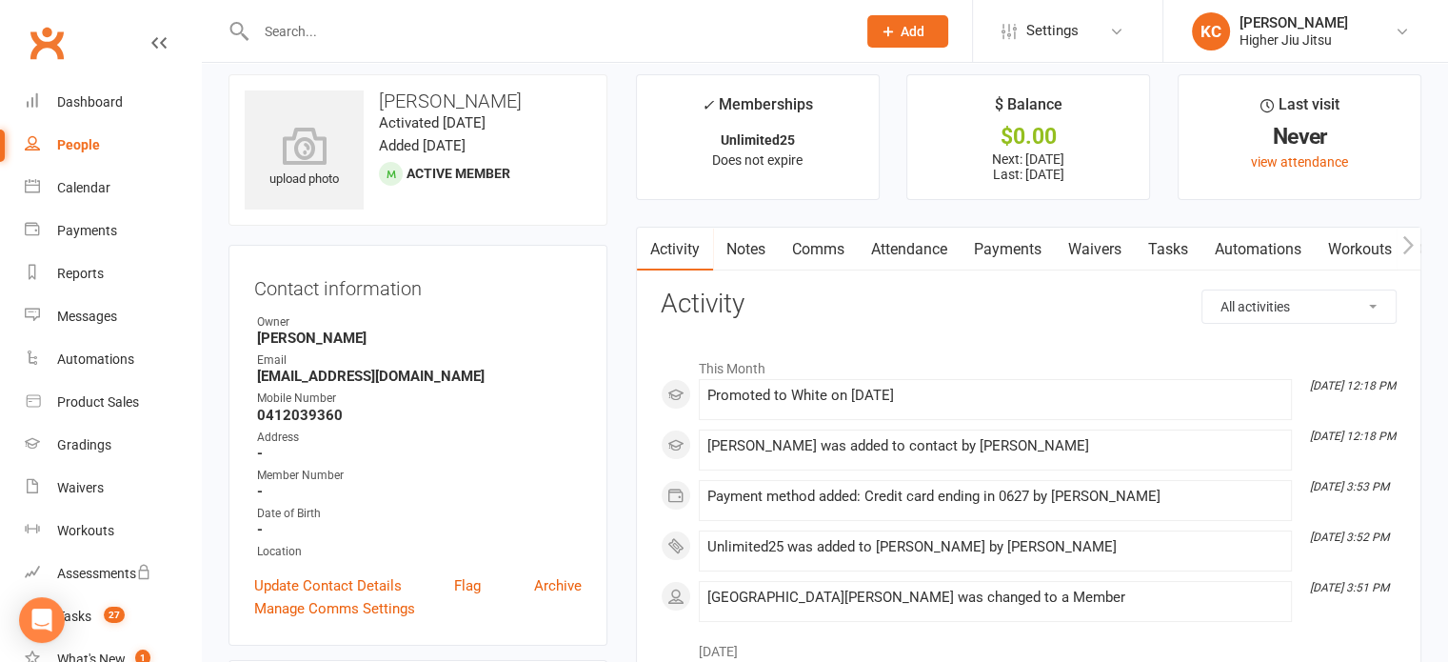
scroll to position [0, 0]
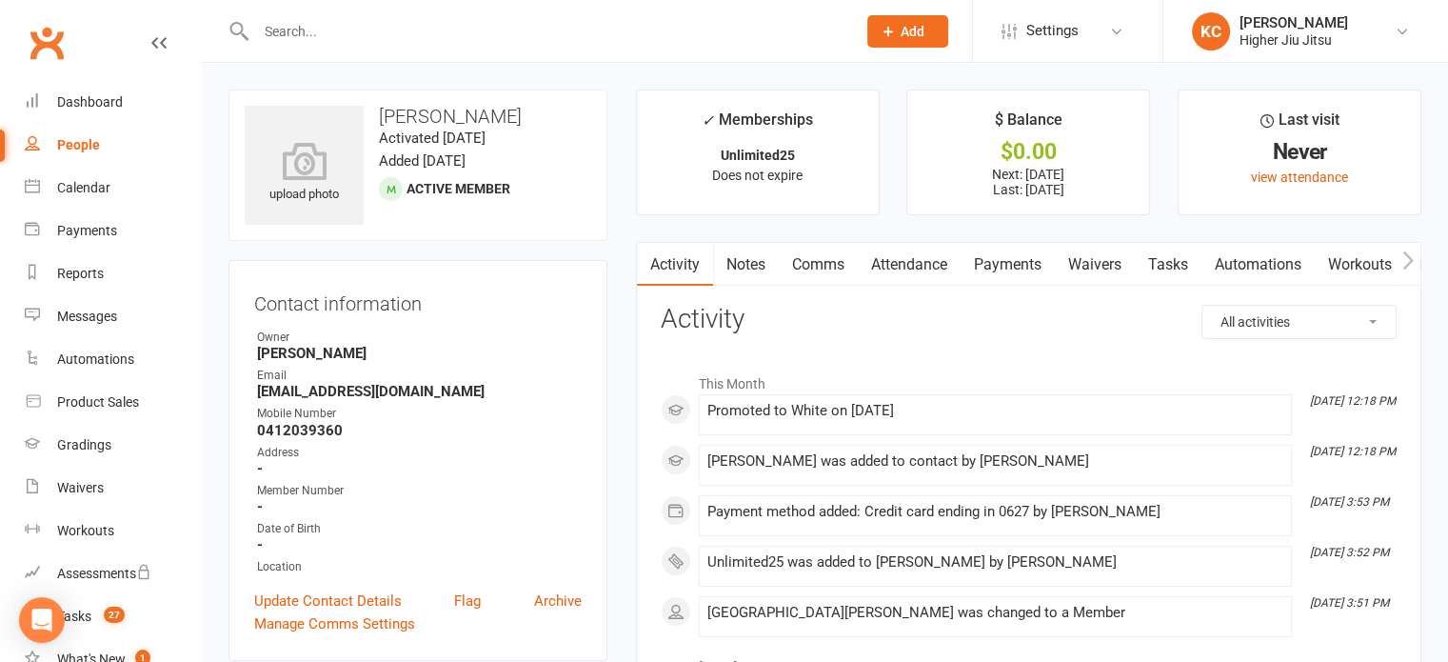
click at [596, 258] on link "Attendance" at bounding box center [909, 265] width 103 height 44
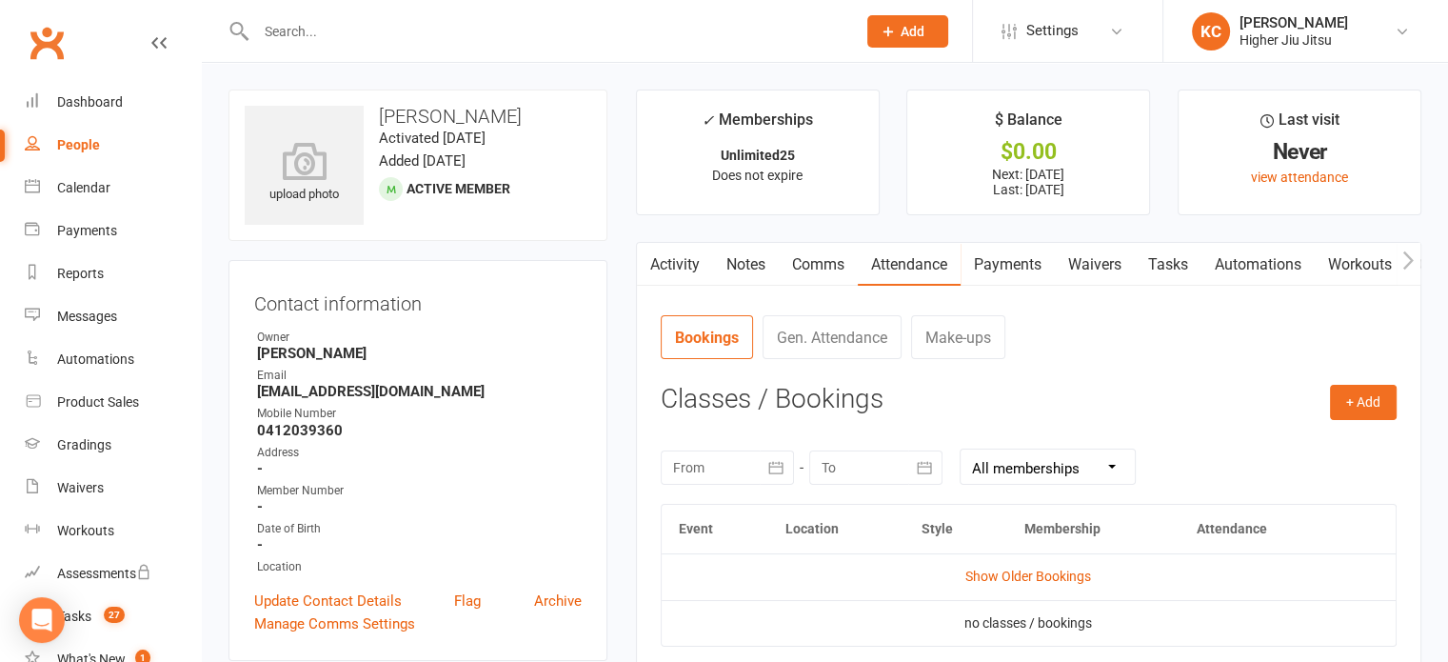
click at [596, 258] on link "Payments" at bounding box center [1008, 265] width 94 height 44
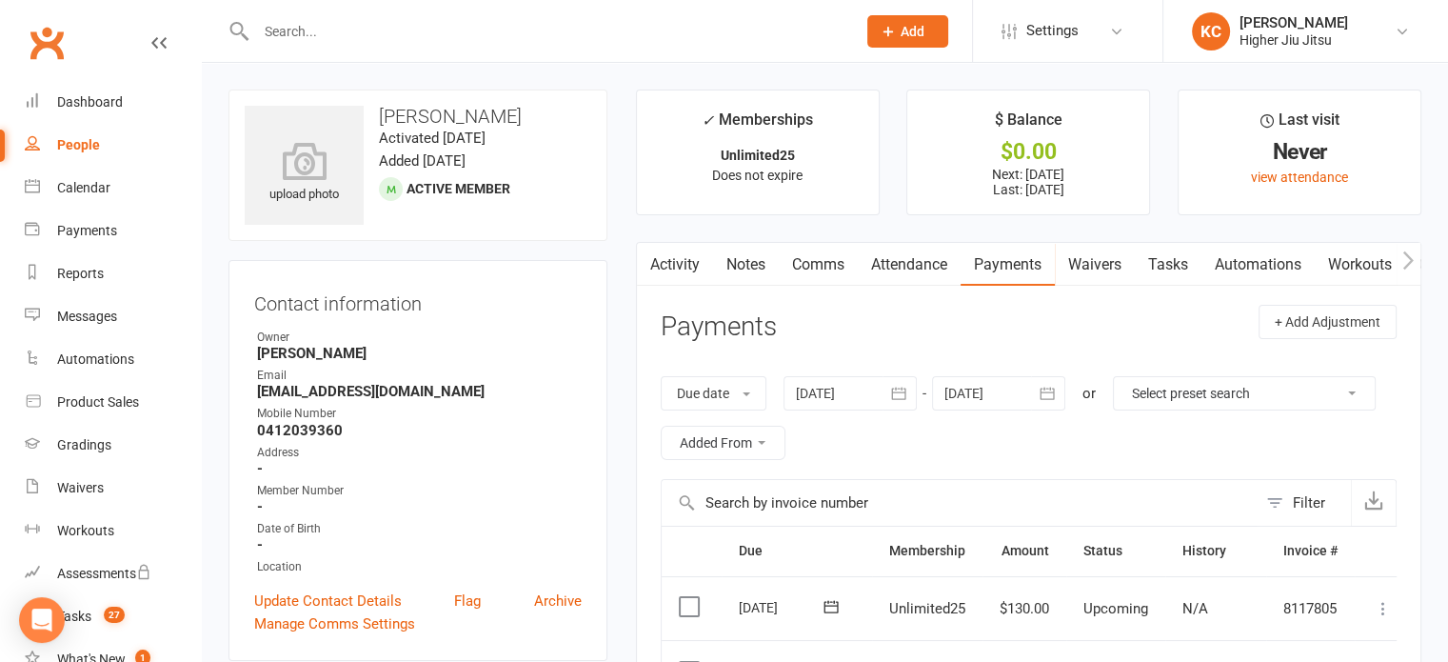
click at [596, 254] on link "Activity" at bounding box center [675, 265] width 76 height 44
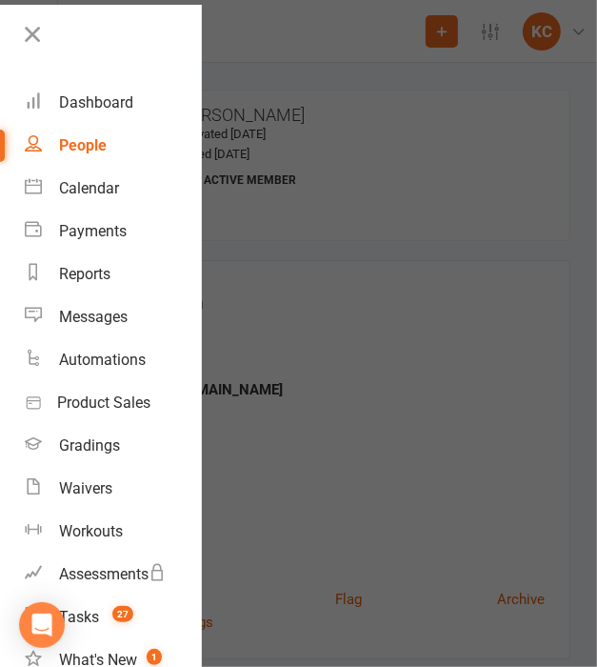
click at [369, 170] on div at bounding box center [298, 333] width 597 height 667
